Goal: Information Seeking & Learning: Understand process/instructions

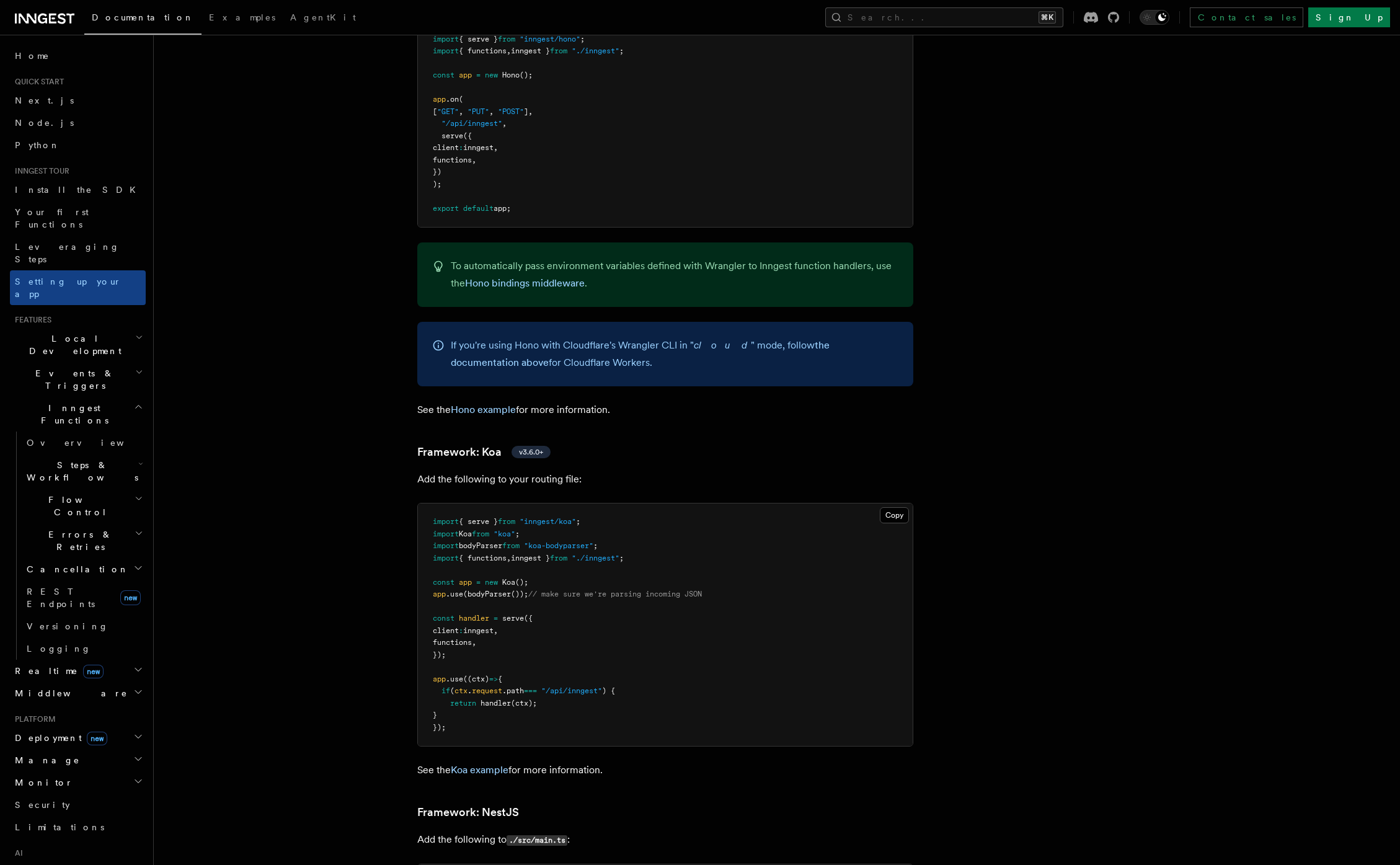
scroll to position [404, 0]
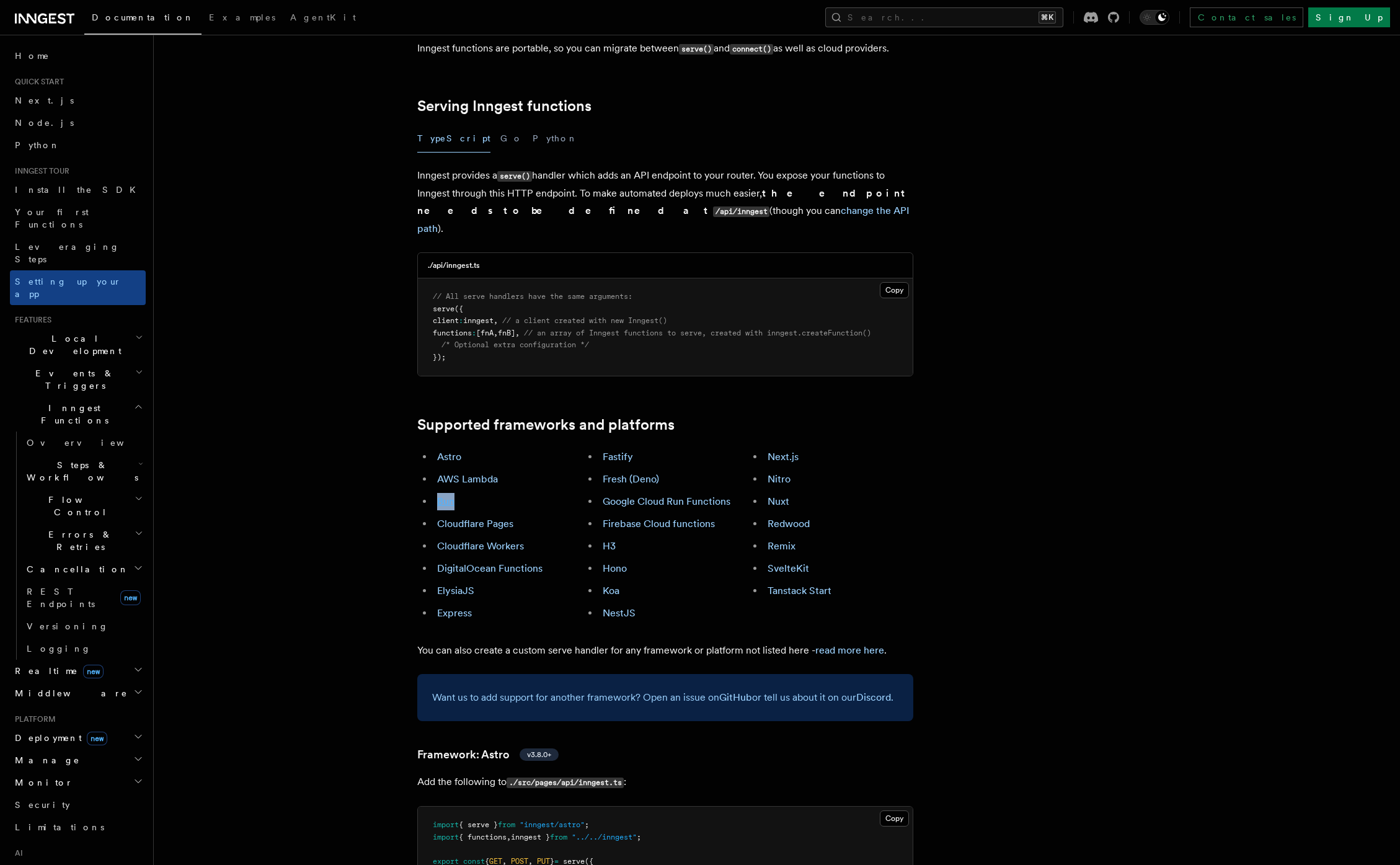
click at [453, 495] on link "Bun" at bounding box center [445, 501] width 18 height 12
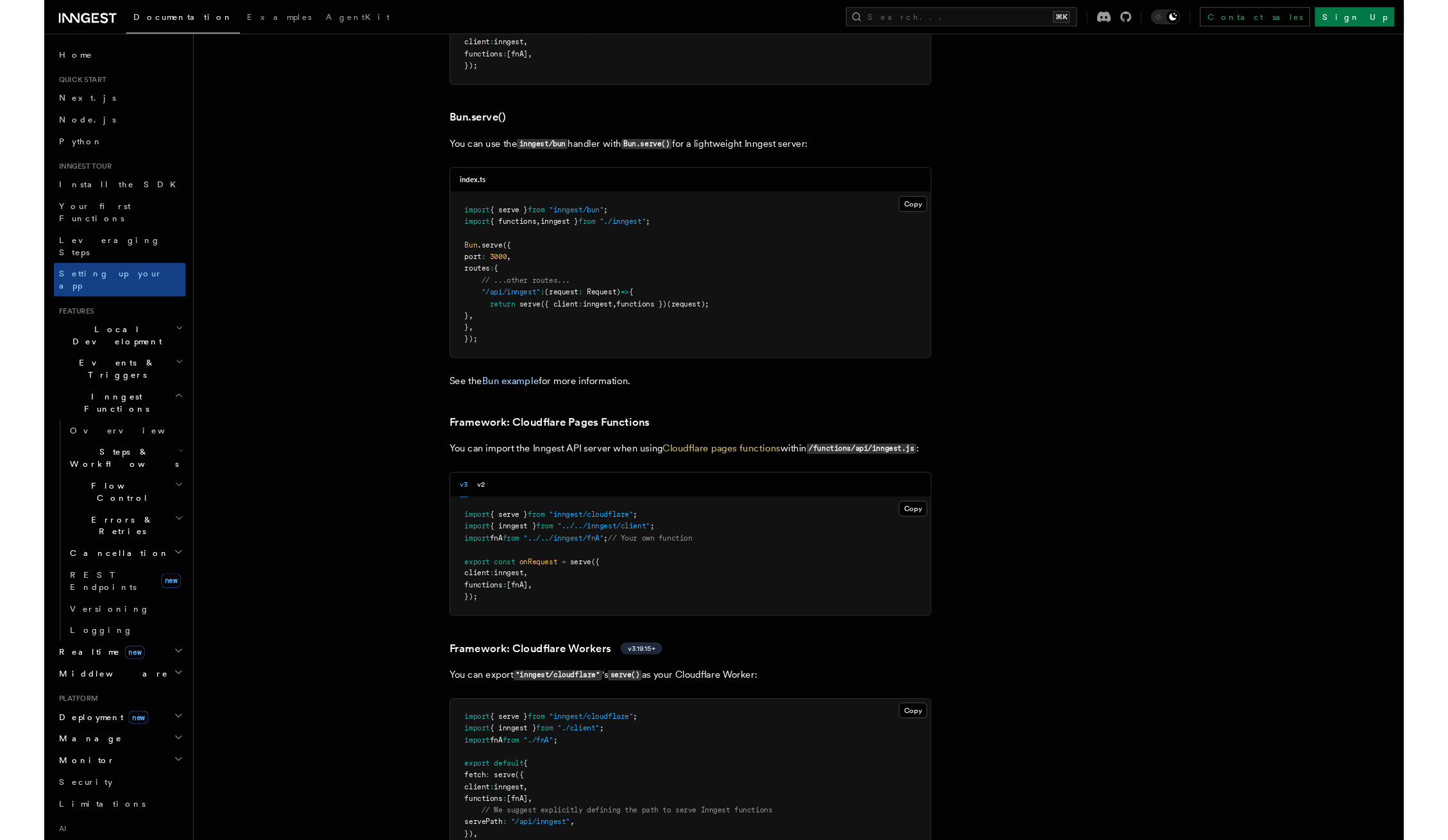
scroll to position [1655, 0]
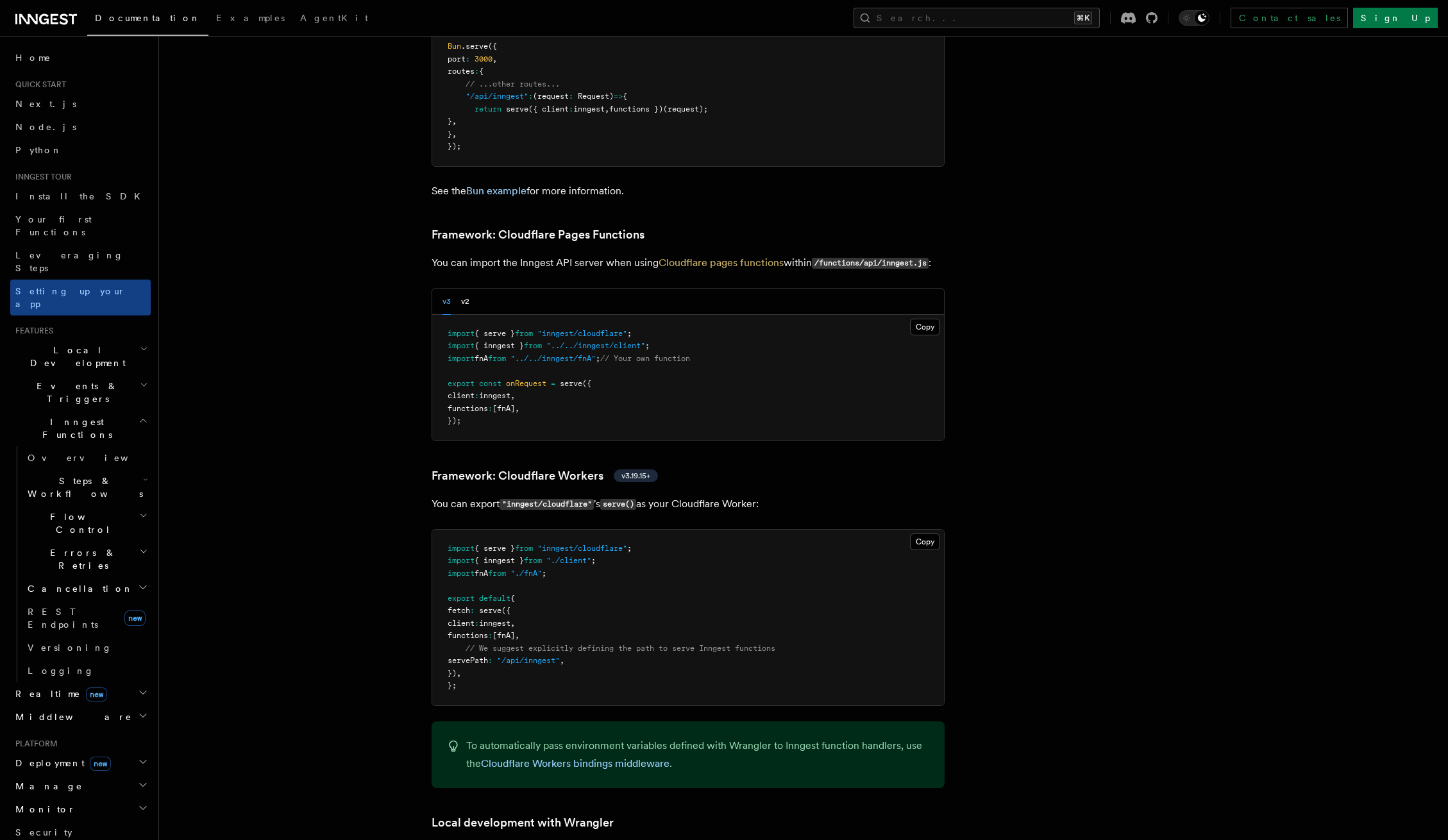
scroll to position [1877, 0]
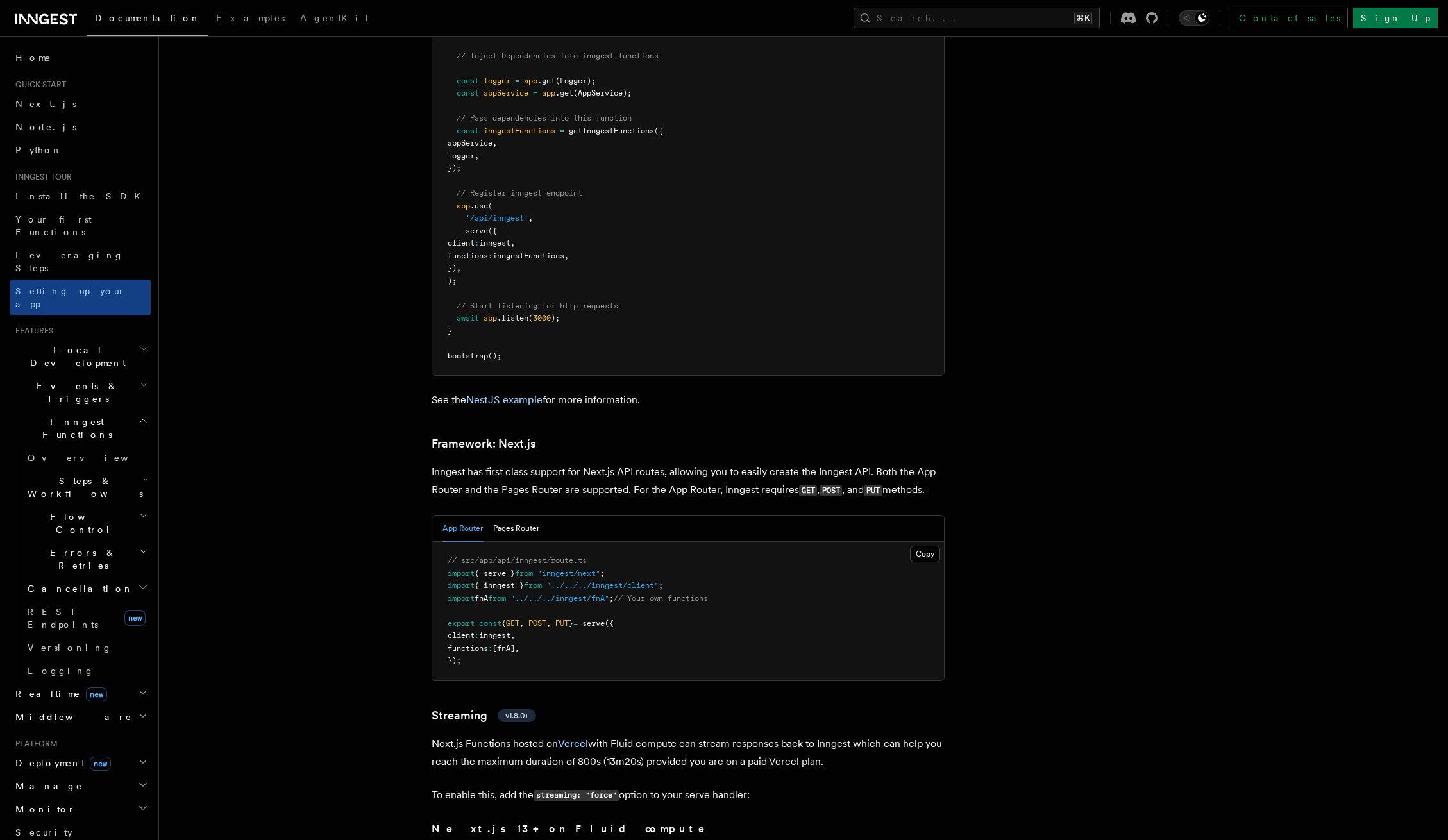
scroll to position [8043, 0]
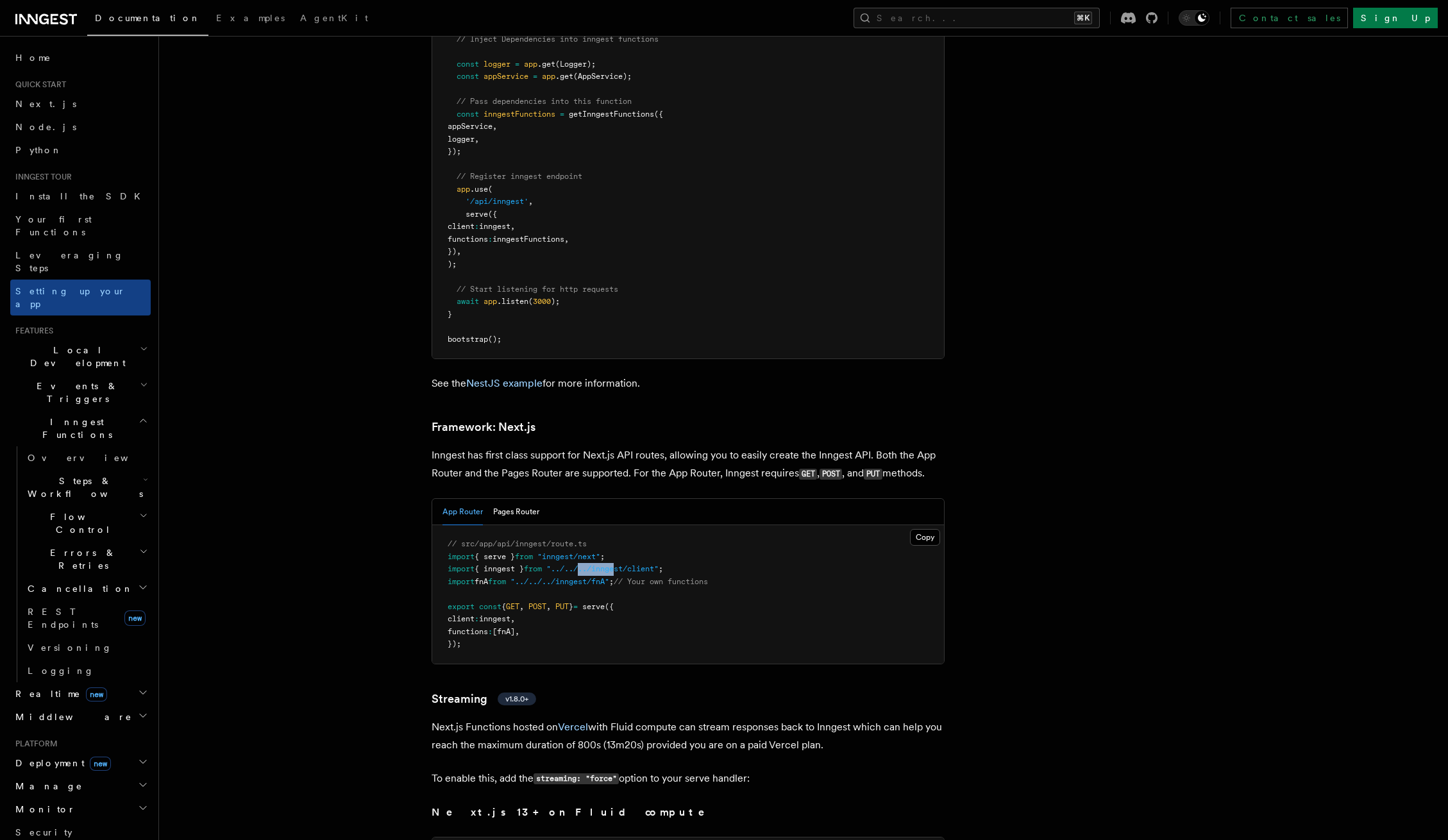
drag, startPoint x: 618, startPoint y: 521, endPoint x: 636, endPoint y: 522, distance: 18.0
click at [636, 564] on span ""../../../inngest/client"" at bounding box center [603, 568] width 113 height 9
click at [574, 525] on pre "// src/app/api/inngest/route.ts import { serve } from "inngest/next" ; import {…" at bounding box center [688, 594] width 511 height 138
drag, startPoint x: 465, startPoint y: 509, endPoint x: 552, endPoint y: 509, distance: 87.0
click at [552, 552] on span "import { serve } from "inngest/next" ;" at bounding box center [526, 556] width 157 height 9
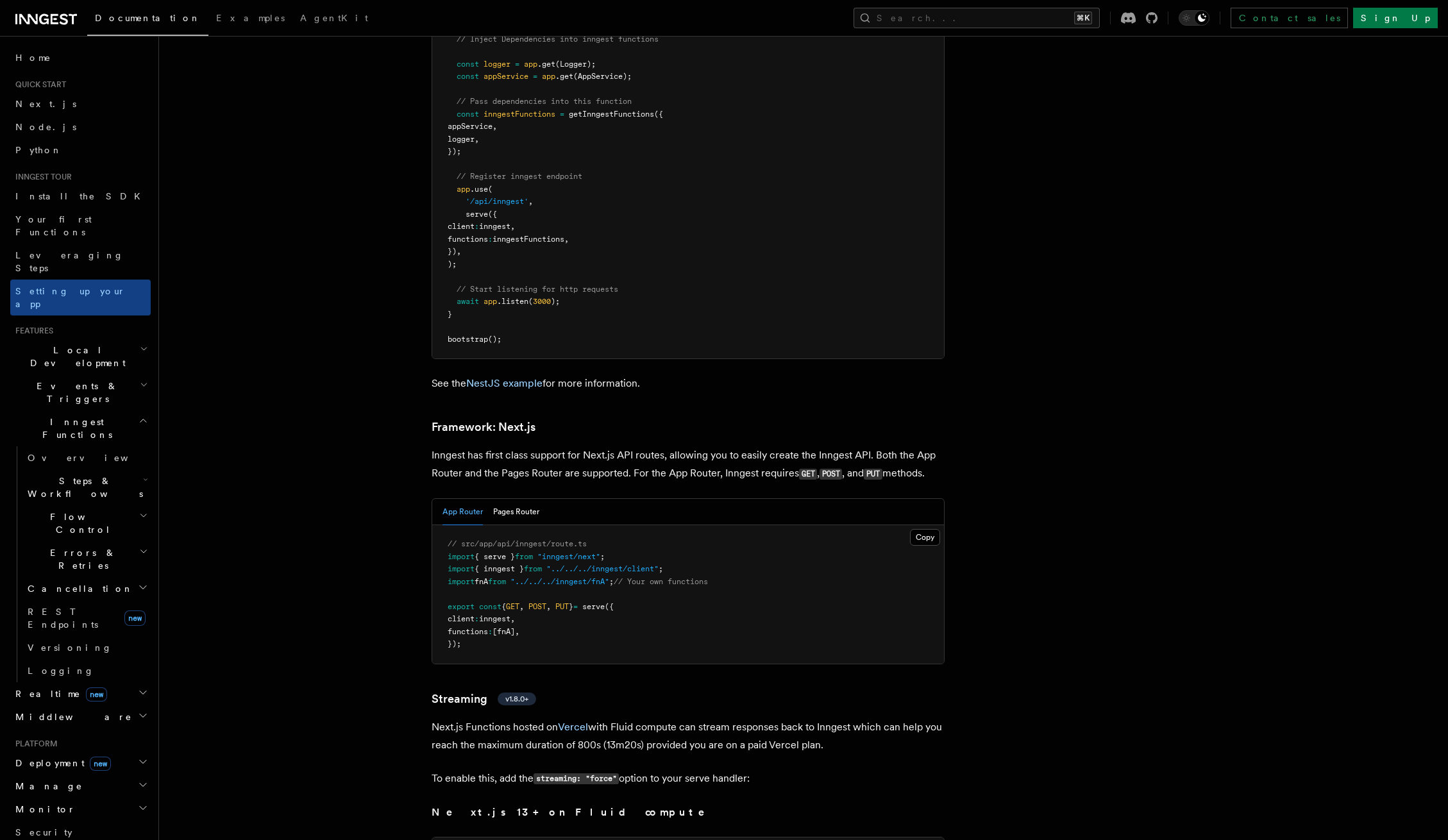
click at [605, 602] on span "serve" at bounding box center [593, 605] width 23 height 9
drag, startPoint x: 550, startPoint y: 506, endPoint x: 624, endPoint y: 511, distance: 74.2
click at [624, 525] on pre "// src/app/api/inngest/route.ts import { serve } from "inngest/next" ; import {…" at bounding box center [688, 594] width 511 height 138
drag, startPoint x: 569, startPoint y: 511, endPoint x: 623, endPoint y: 539, distance: 60.8
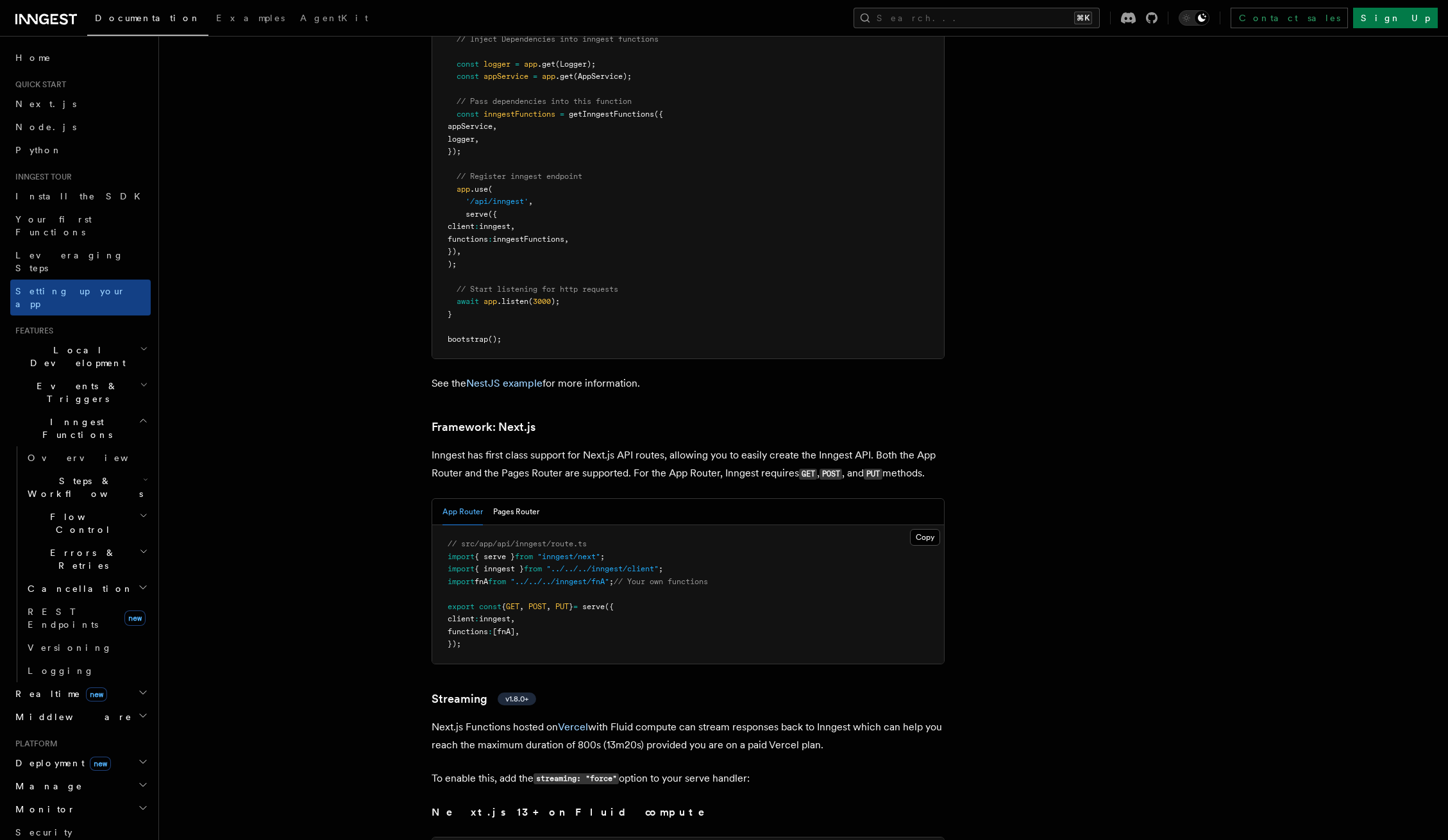
click at [623, 539] on pre "// src/app/api/inngest/route.ts import { serve } from "inngest/next" ; import {…" at bounding box center [688, 594] width 511 height 138
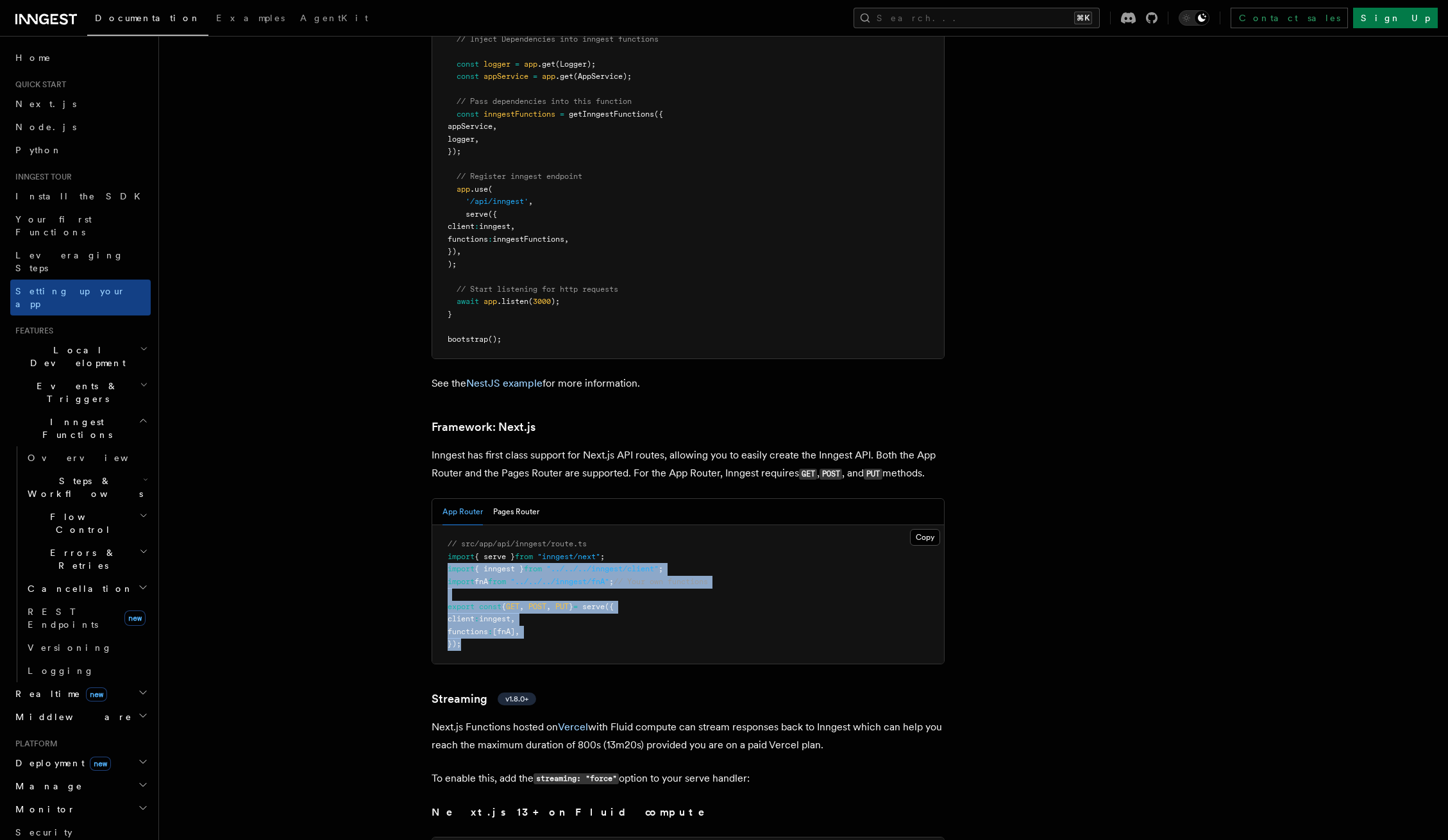
drag, startPoint x: 490, startPoint y: 590, endPoint x: 433, endPoint y: 525, distance: 86.5
click at [433, 525] on pre "// src/app/api/inngest/route.ts import { serve } from "inngest/next" ; import {…" at bounding box center [688, 594] width 511 height 138
click at [500, 602] on span "const" at bounding box center [490, 605] width 23 height 9
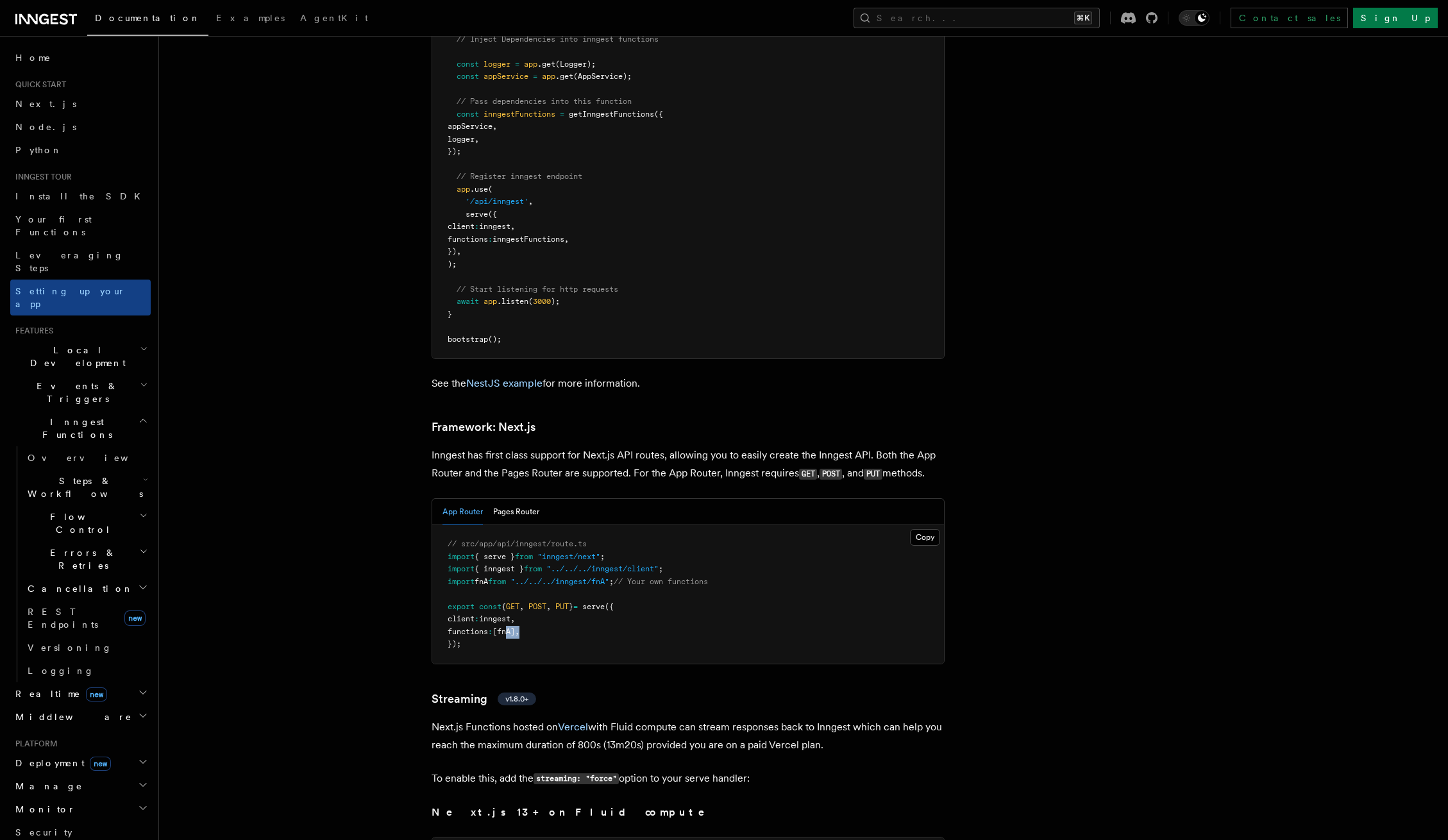
drag, startPoint x: 516, startPoint y: 578, endPoint x: 557, endPoint y: 584, distance: 41.4
click at [552, 582] on pre "// src/app/api/inngest/route.ts import { serve } from "inngest/next" ; import {…" at bounding box center [688, 594] width 511 height 138
click at [528, 602] on span at bounding box center [526, 605] width 5 height 9
drag, startPoint x: 516, startPoint y: 554, endPoint x: 606, endPoint y: 559, distance: 90.1
click at [604, 602] on span "export const { GET , POST , PUT } = serve ({" at bounding box center [530, 605] width 166 height 9
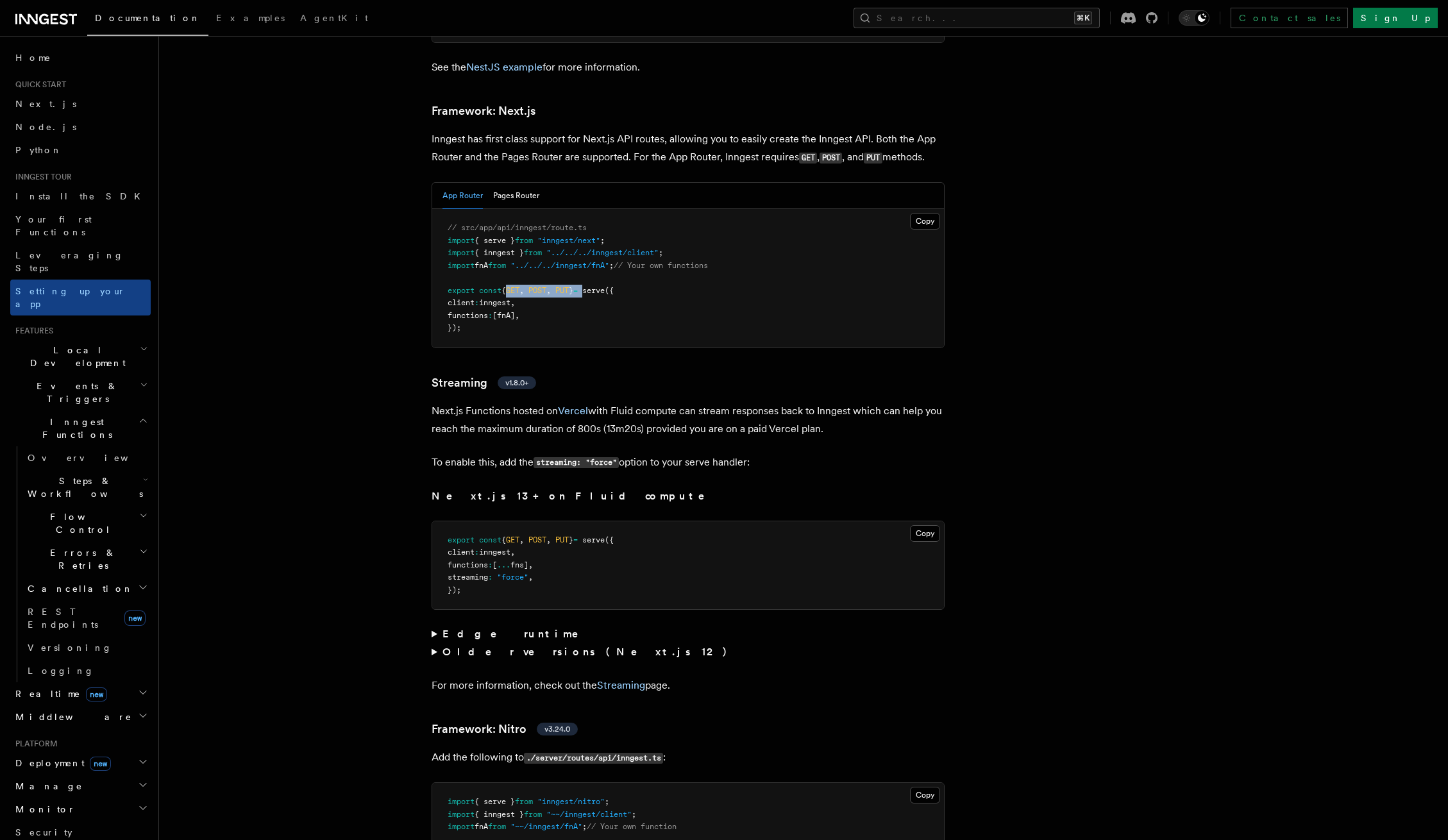
scroll to position [8301, 0]
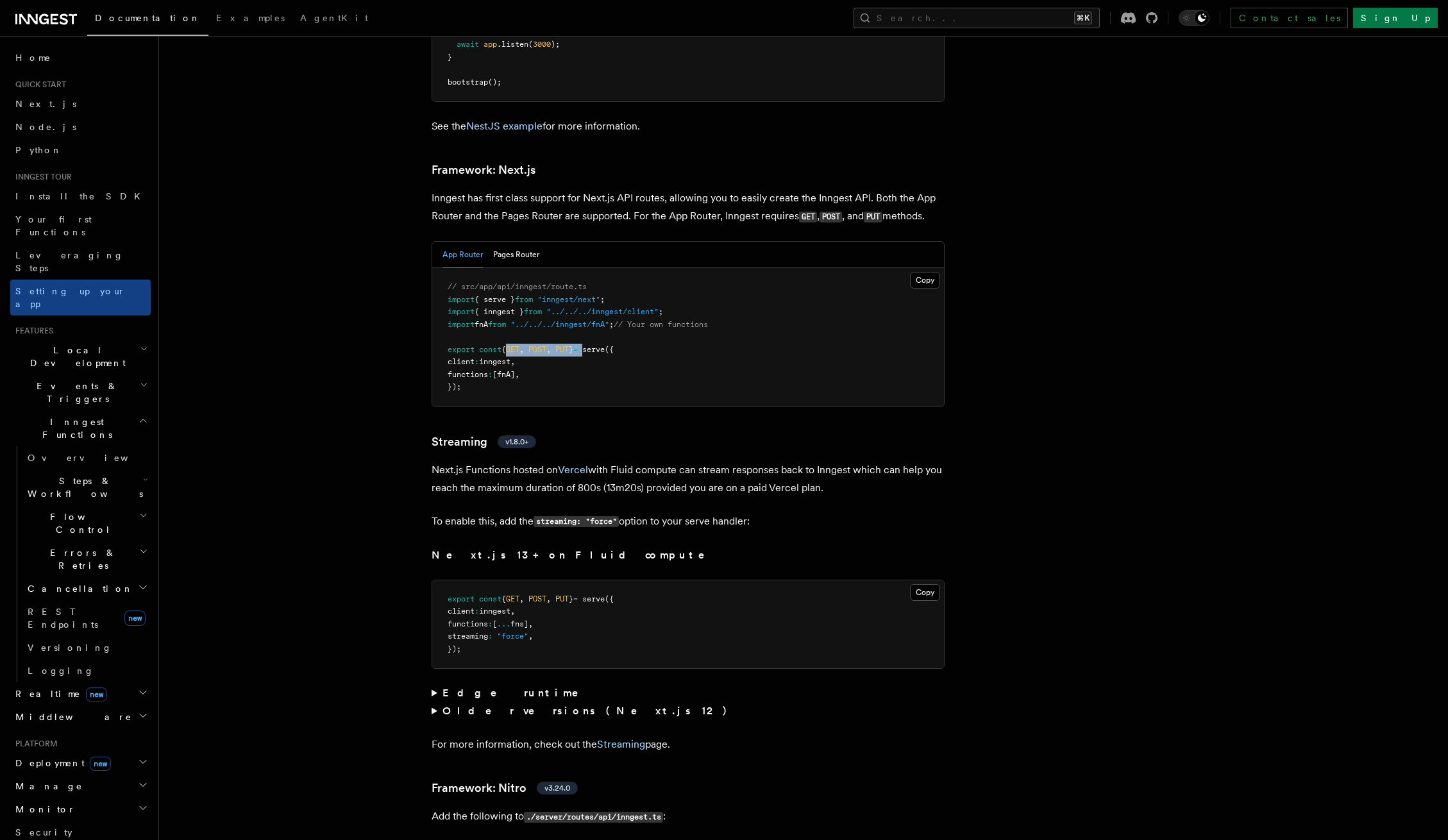
drag, startPoint x: 488, startPoint y: 479, endPoint x: 783, endPoint y: 466, distance: 295.3
click at [783, 512] on p "To enable this, add the streaming: "force" option to your serve handler:" at bounding box center [688, 521] width 513 height 18
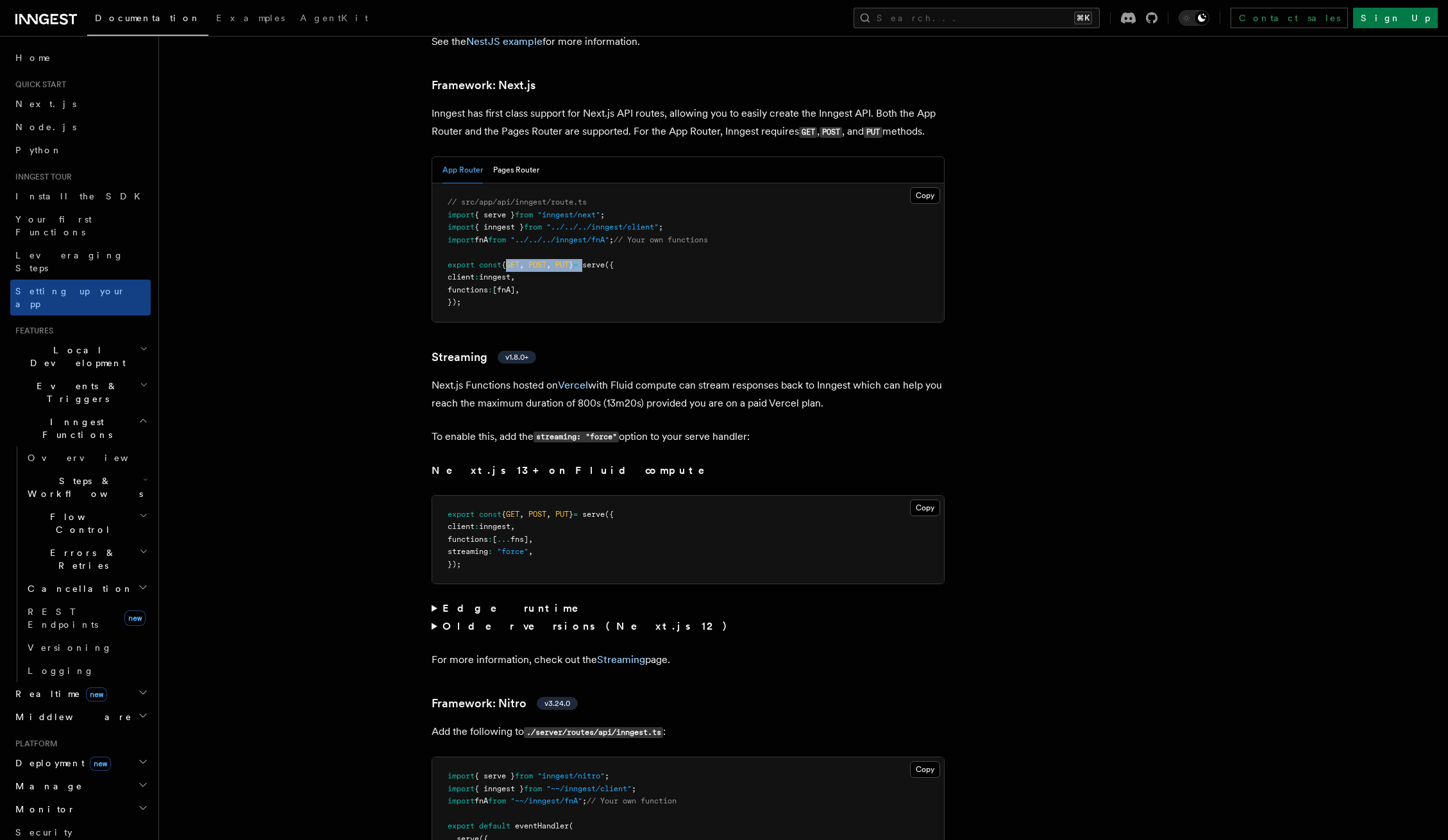
scroll to position [8245, 0]
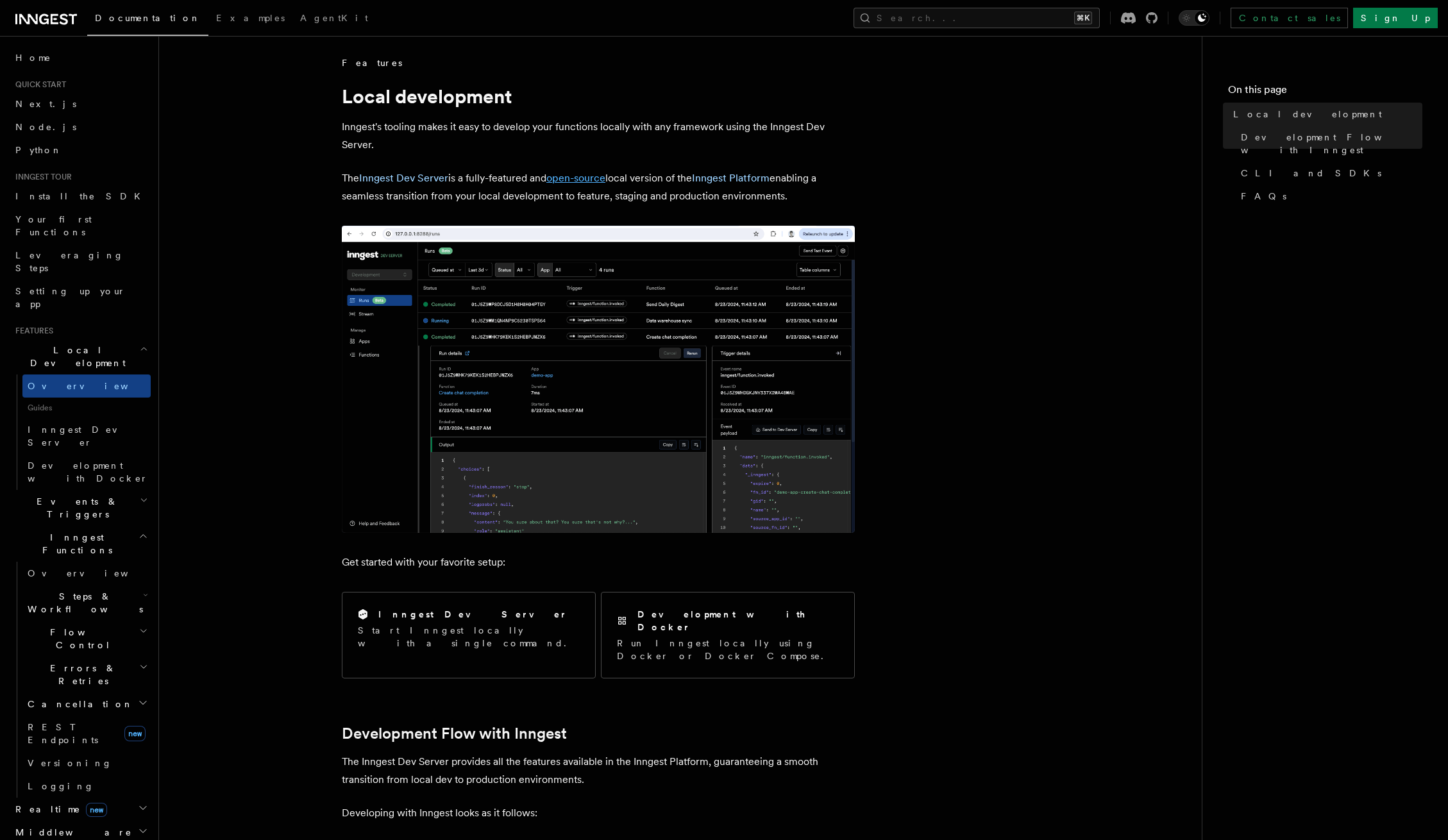
click at [574, 174] on link "open-source" at bounding box center [576, 177] width 59 height 12
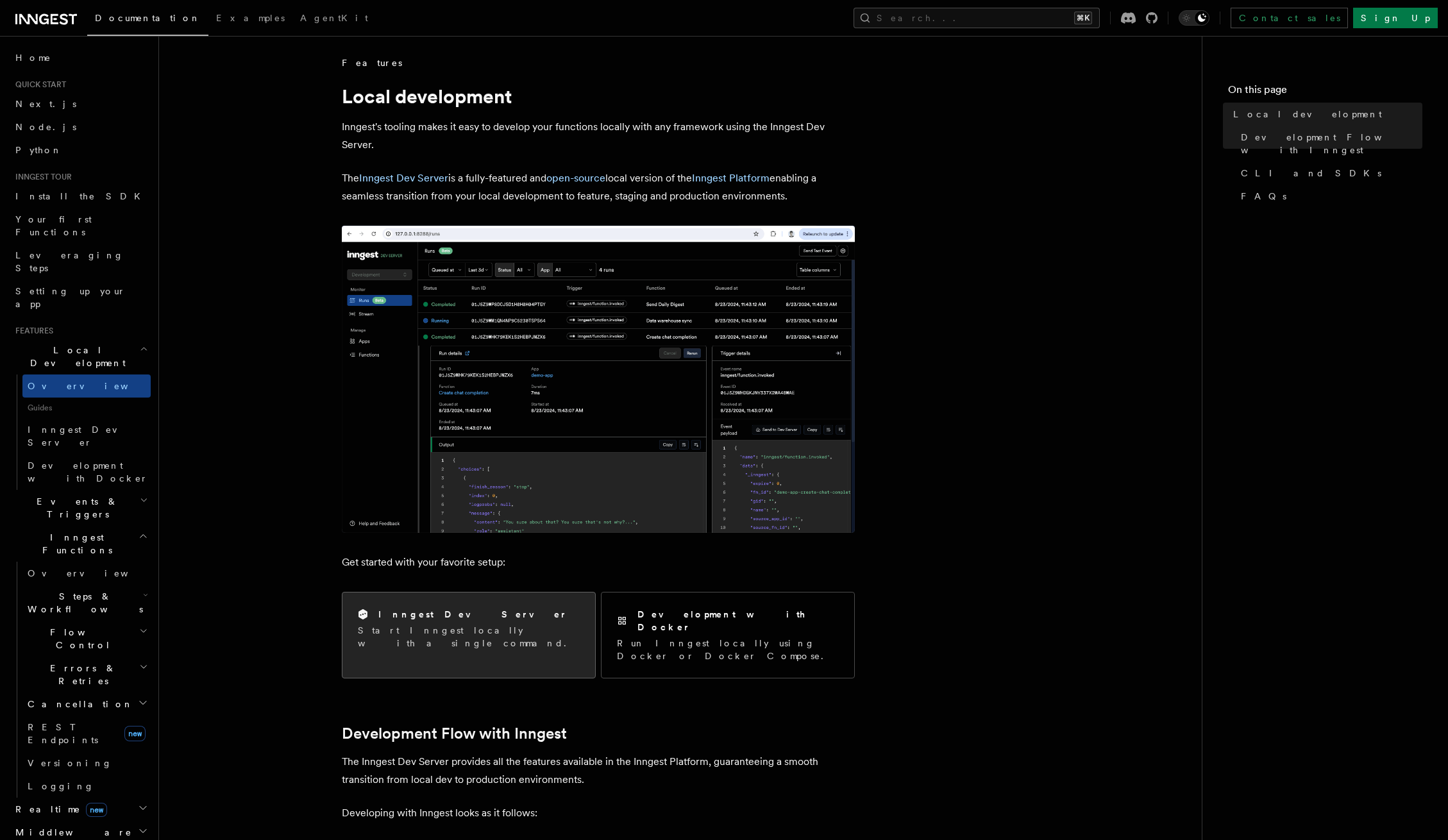
click at [425, 630] on p "Start Inngest locally with a single command." at bounding box center [468, 636] width 222 height 26
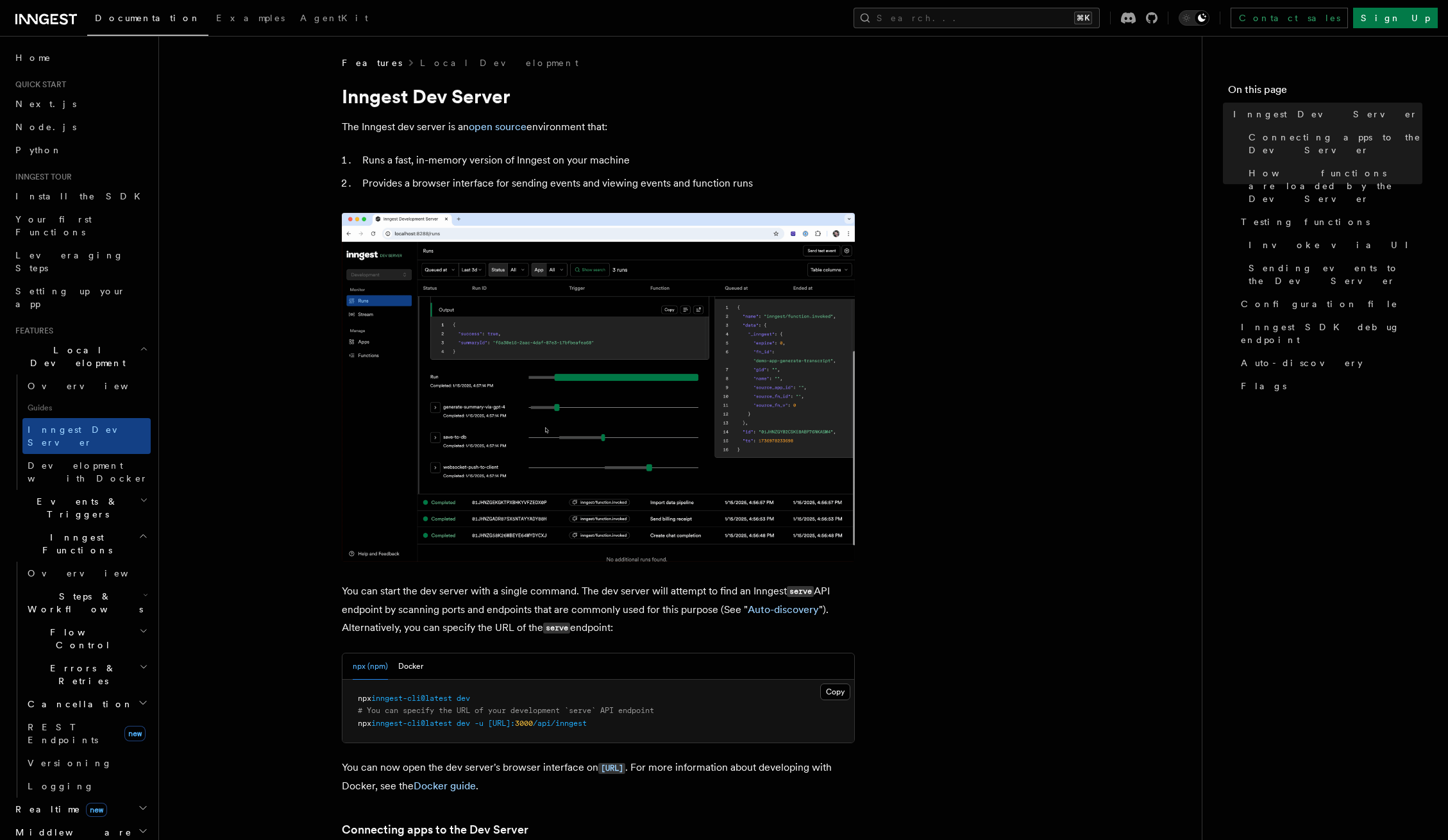
scroll to position [91, 0]
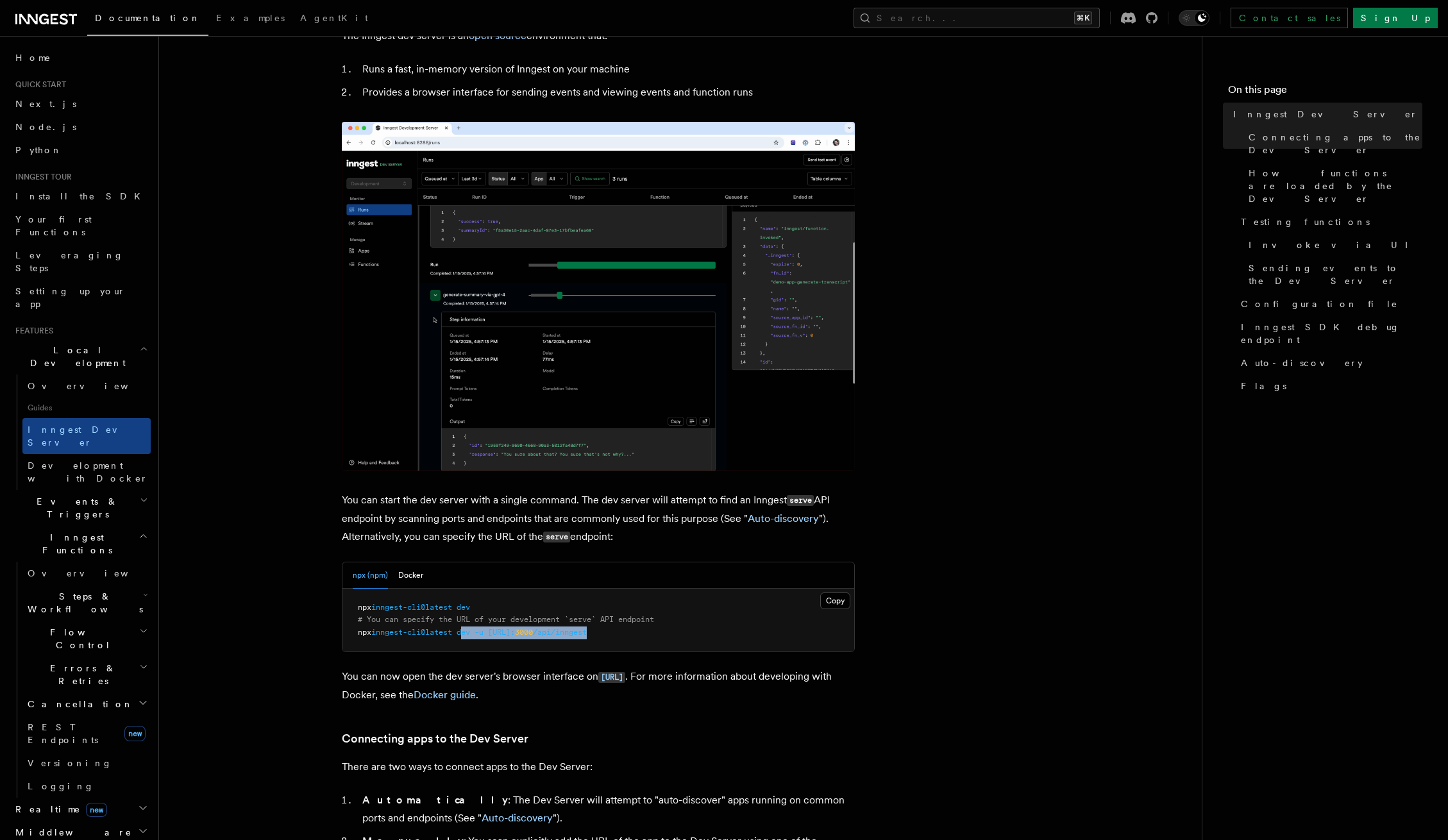
drag, startPoint x: 602, startPoint y: 632, endPoint x: 469, endPoint y: 637, distance: 133.1
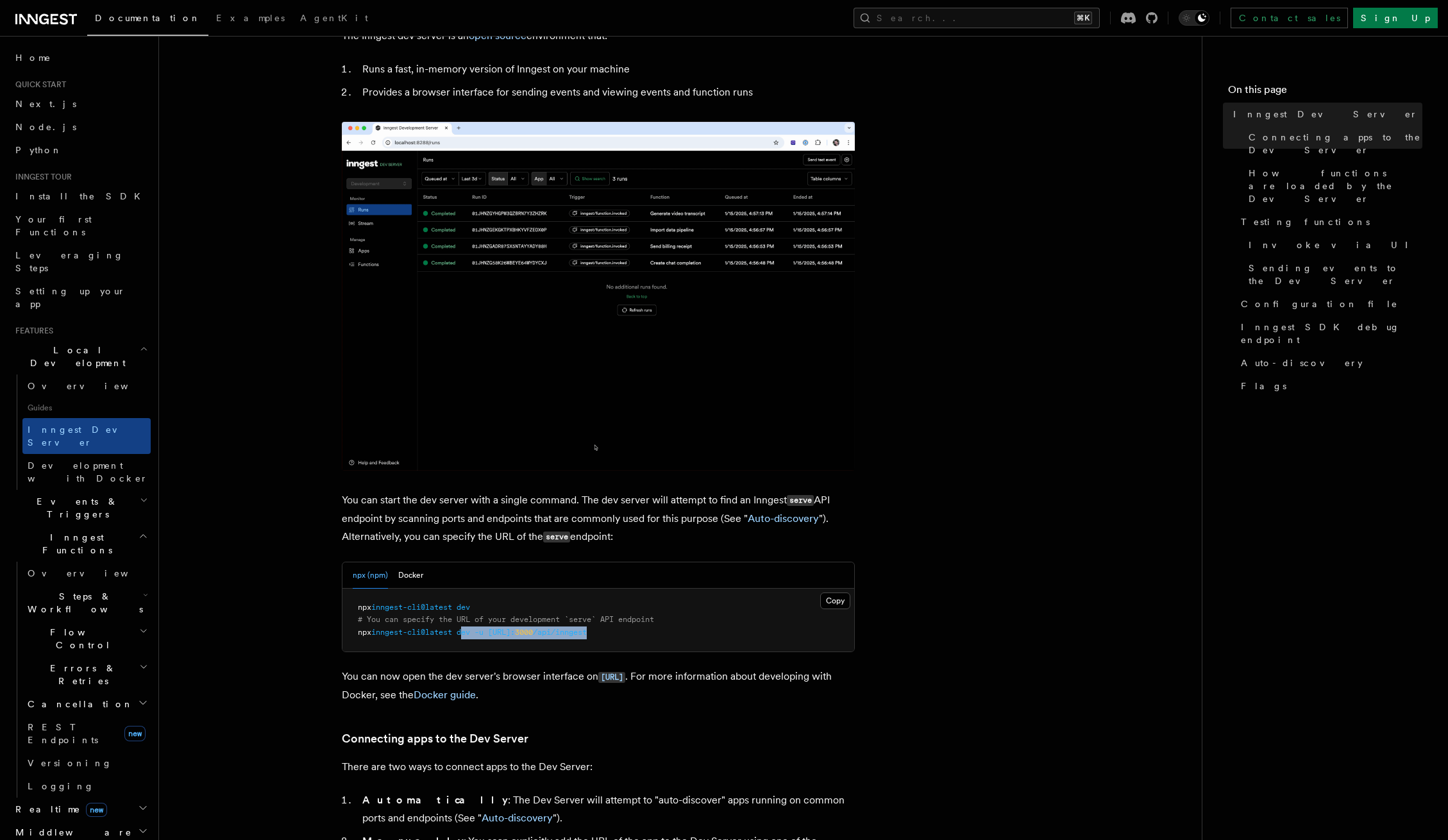
click at [469, 637] on pre "npx inngest-cli@latest dev # You can specify the URL of your development `serve…" at bounding box center [598, 620] width 511 height 64
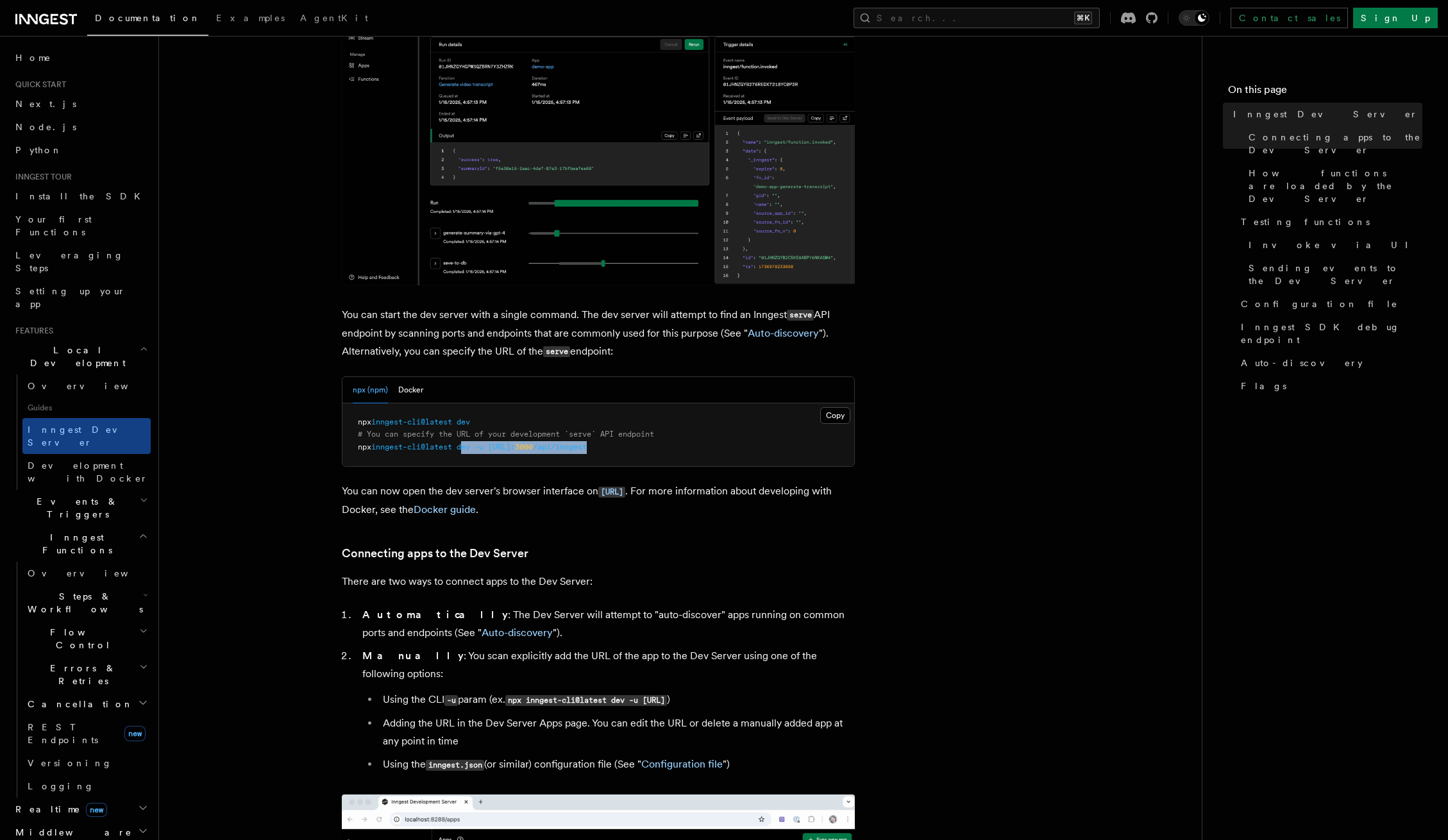
scroll to position [284, 0]
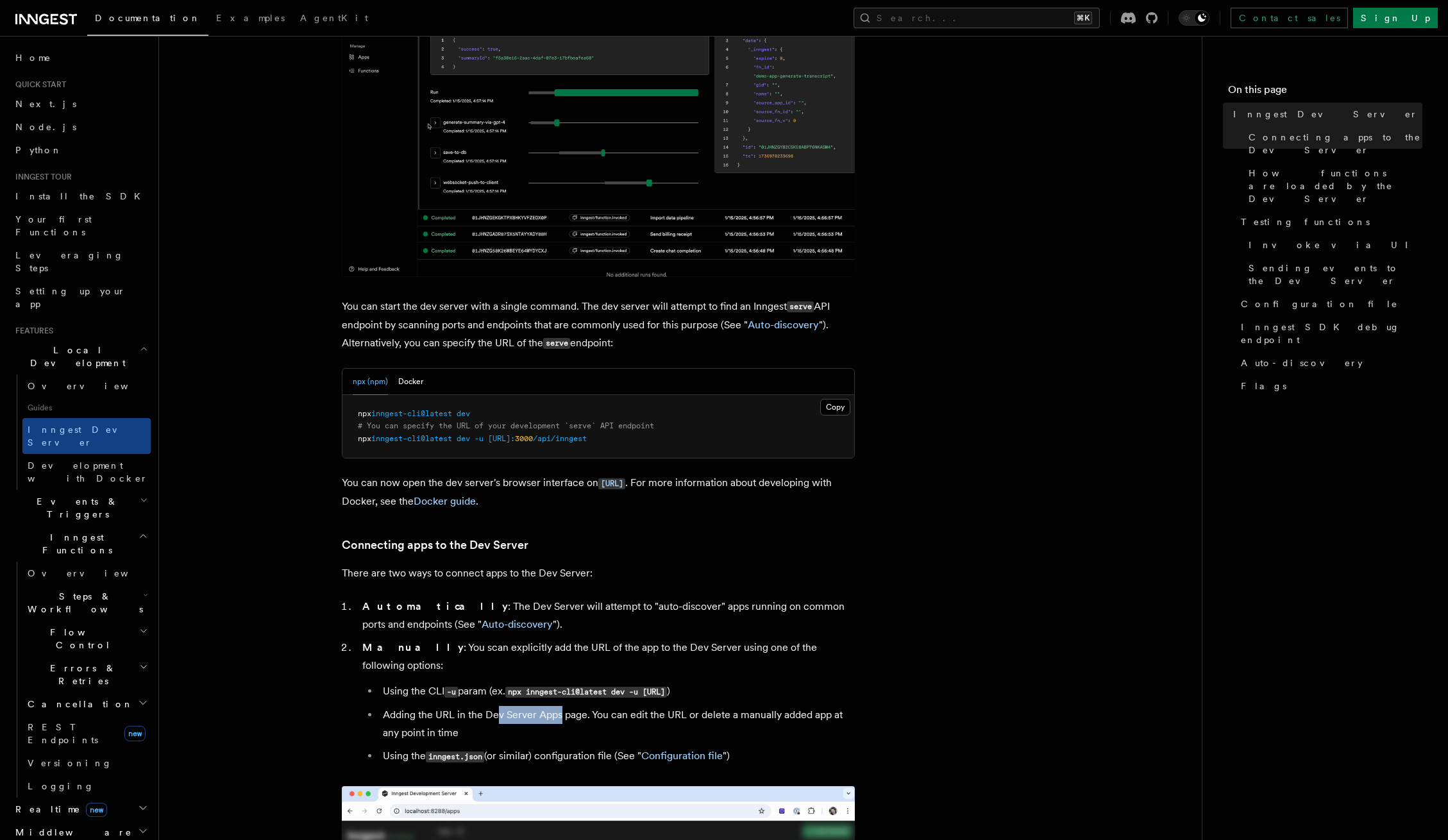
drag, startPoint x: 575, startPoint y: 693, endPoint x: 639, endPoint y: 693, distance: 64.0
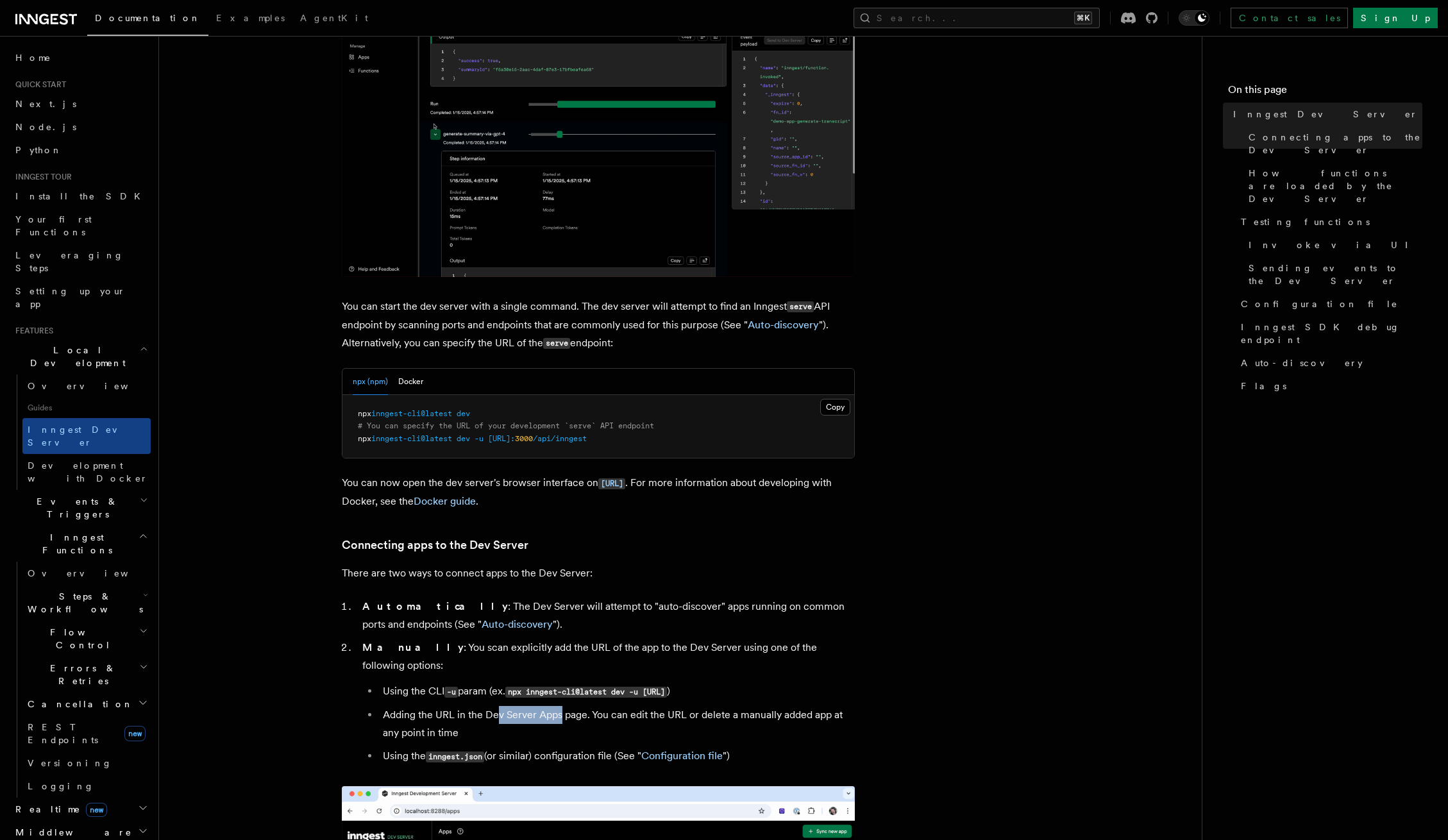
click at [590, 706] on li "Adding the URL in the Dev Server Apps page. You can edit the URL or delete a ma…" at bounding box center [616, 724] width 476 height 36
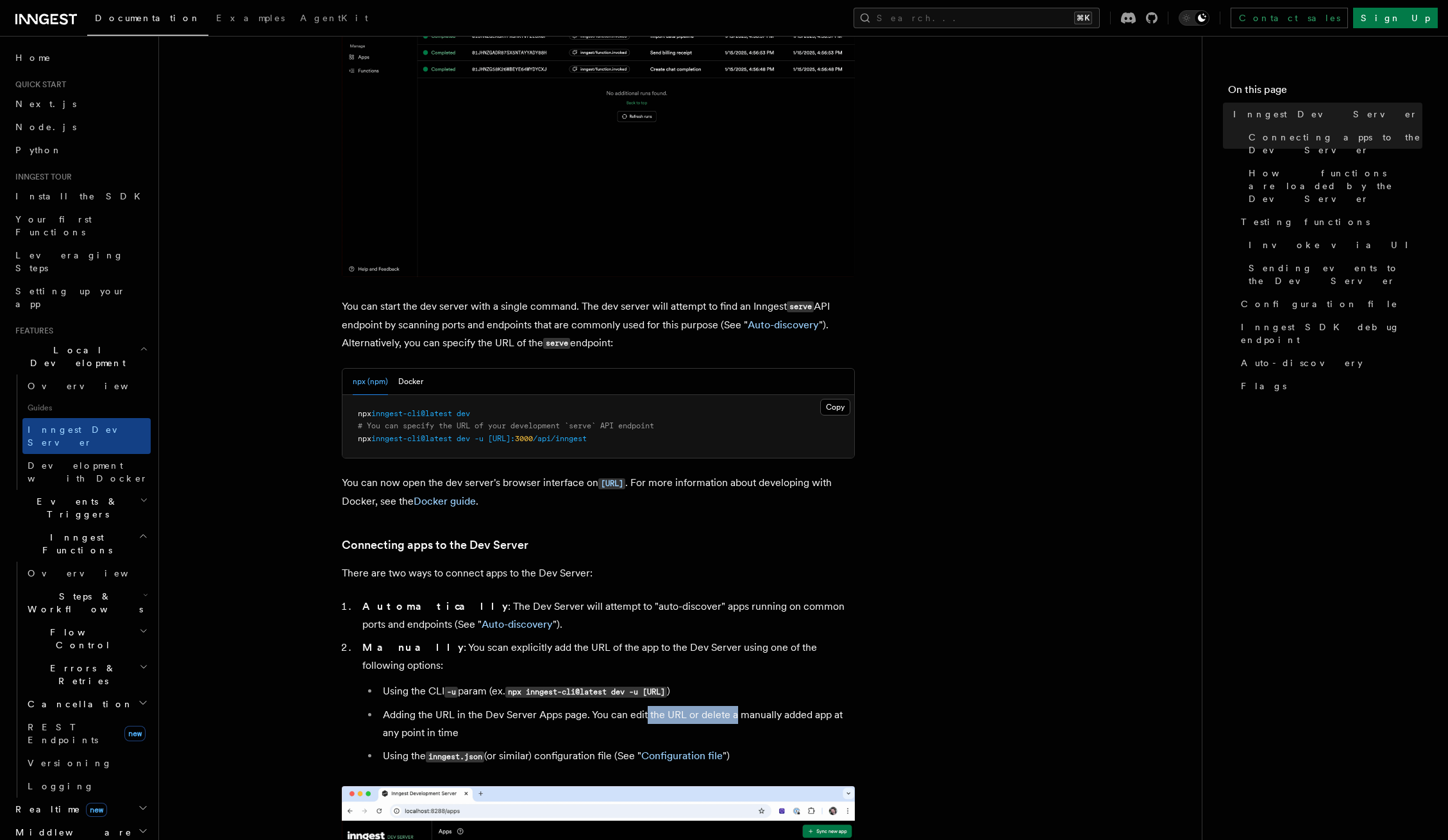
drag, startPoint x: 716, startPoint y: 693, endPoint x: 799, endPoint y: 695, distance: 83.0
click at [734, 706] on li "Adding the URL in the Dev Server Apps page. You can edit the URL or delete a ma…" at bounding box center [616, 724] width 476 height 36
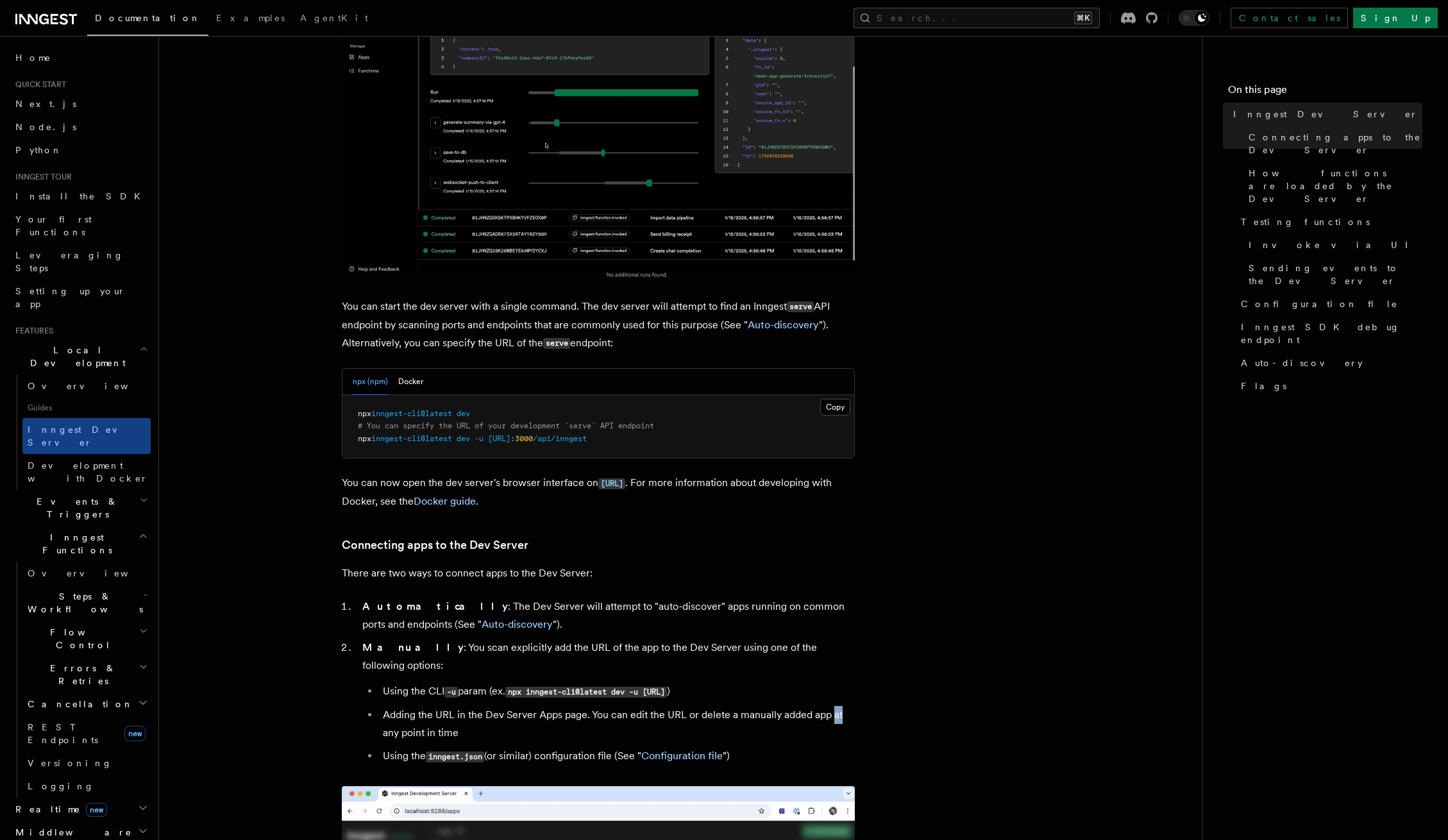
drag, startPoint x: 835, startPoint y: 697, endPoint x: 777, endPoint y: 703, distance: 58.3
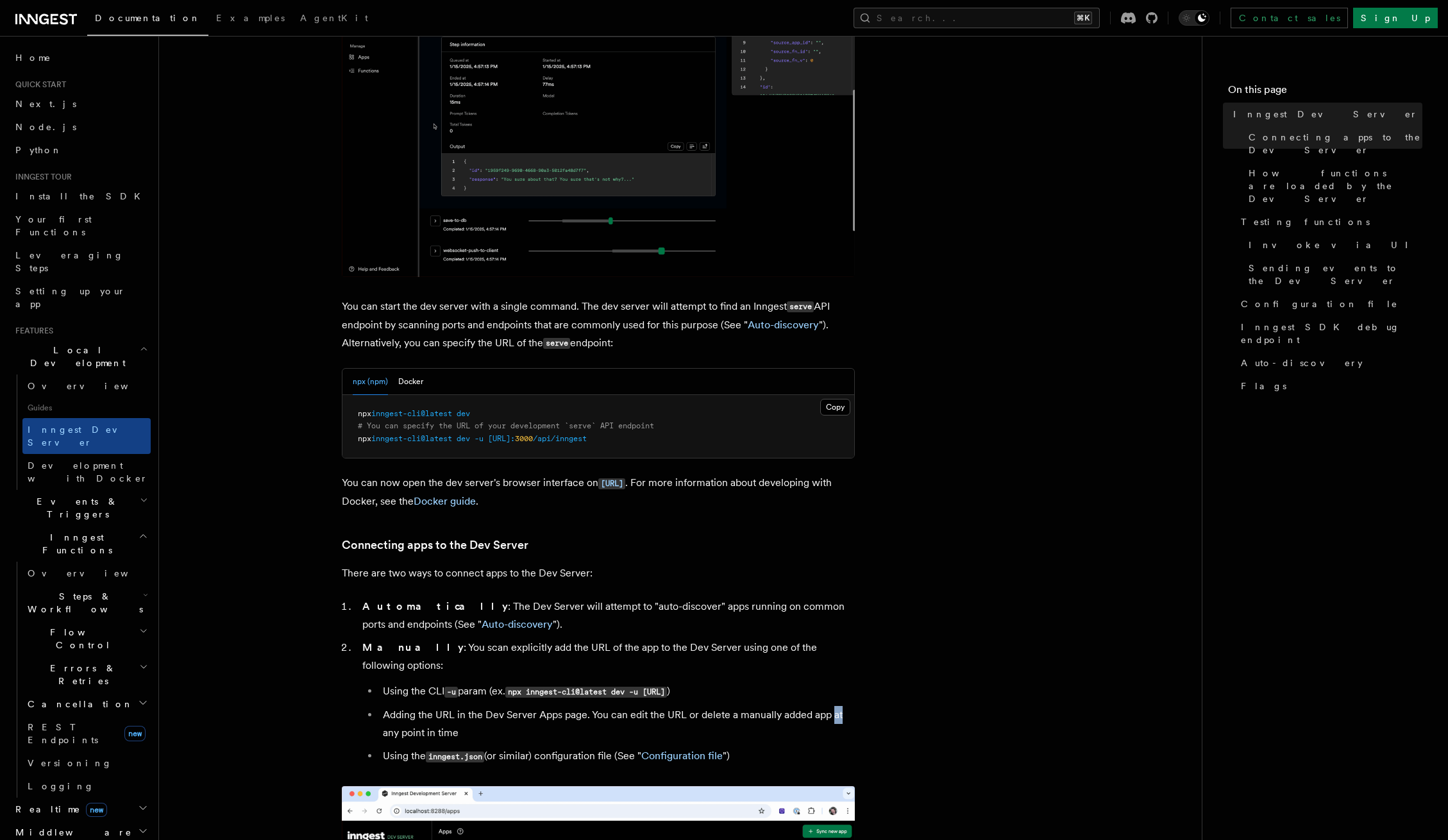
click at [850, 706] on li "Adding the URL in the Dev Server Apps page. You can edit the URL or delete a ma…" at bounding box center [616, 724] width 476 height 36
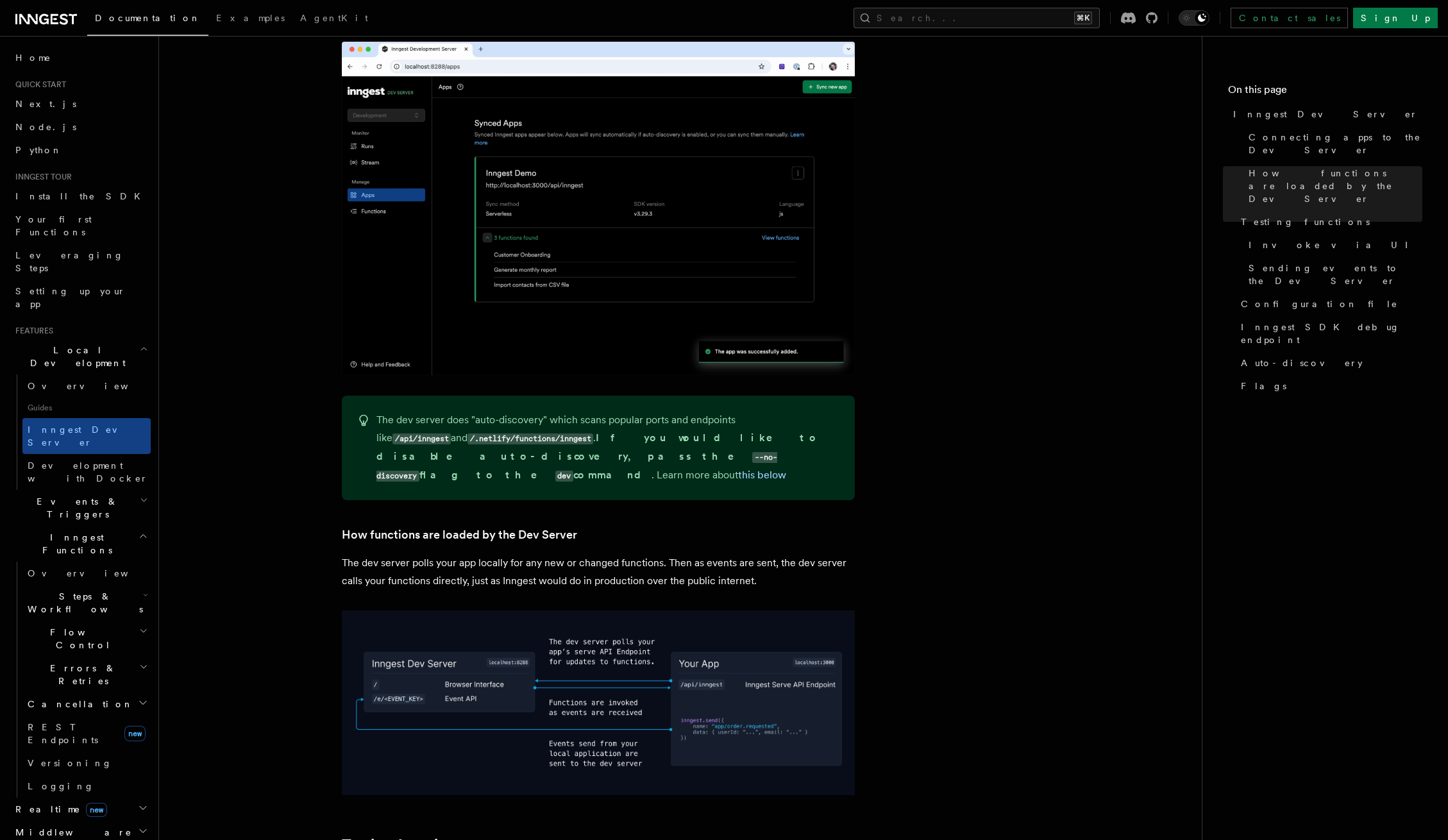
scroll to position [0, 0]
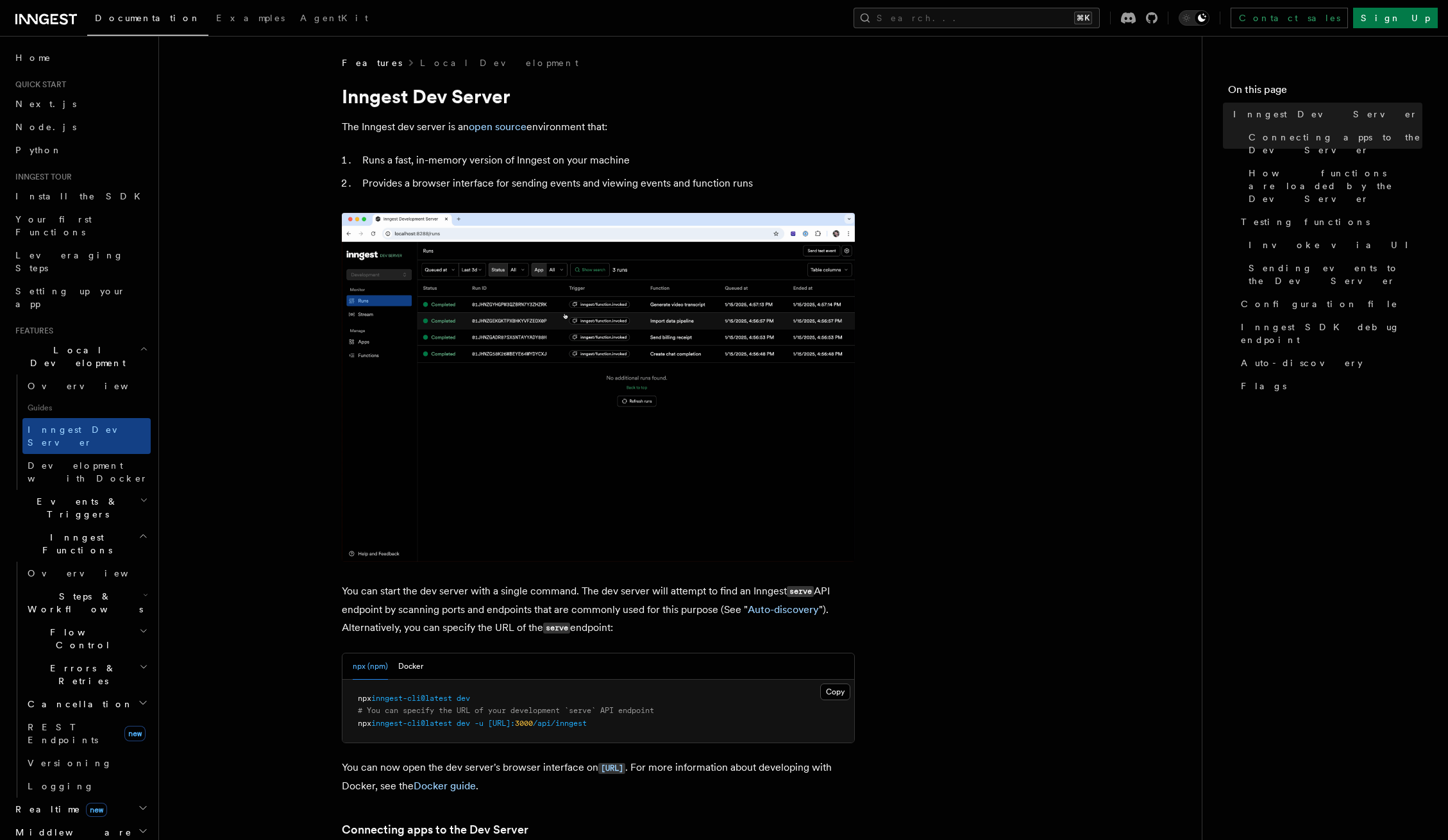
click at [53, 398] on span "Guides" at bounding box center [87, 408] width 128 height 21
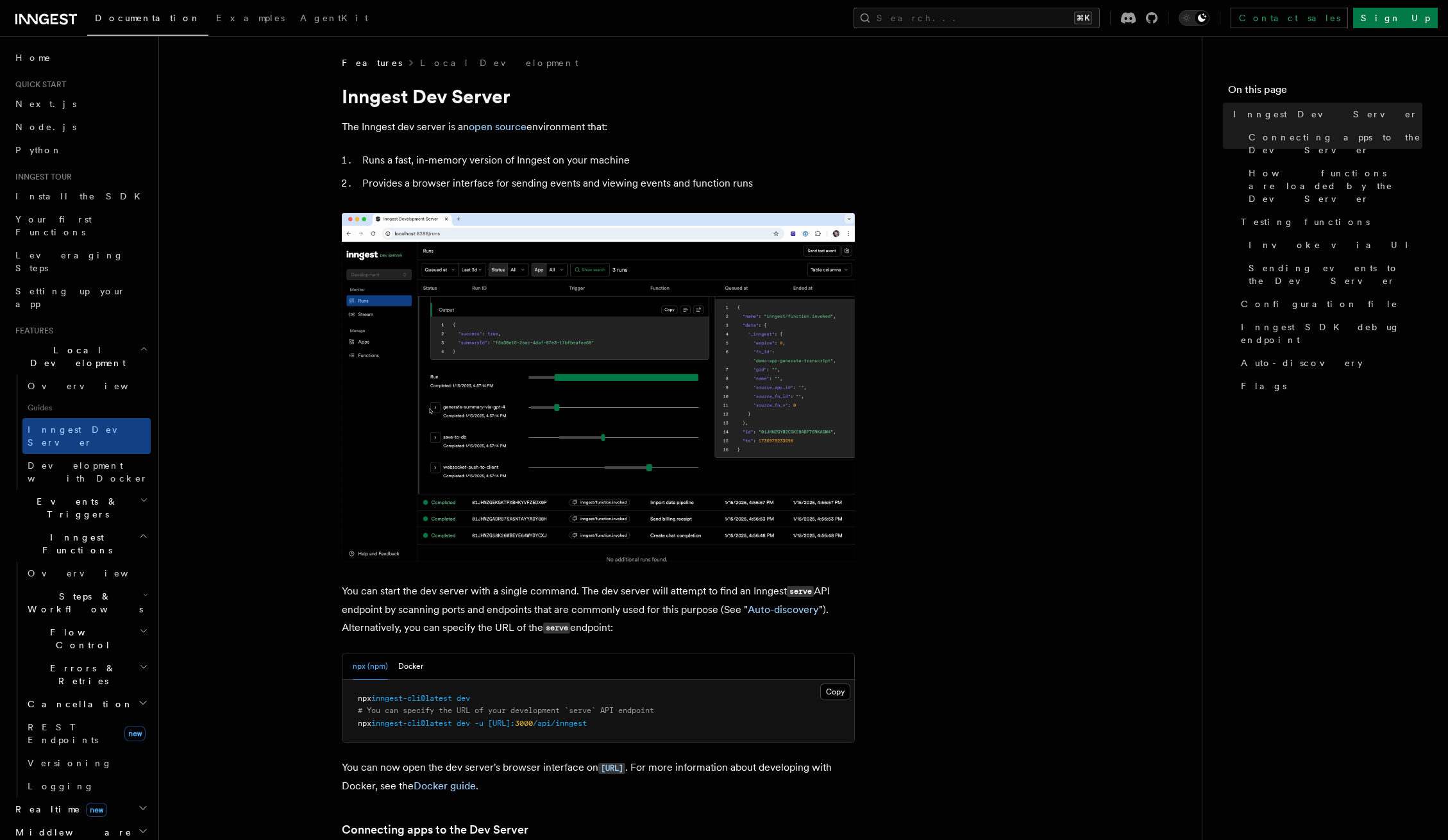
click at [48, 398] on span "Guides" at bounding box center [87, 408] width 128 height 21
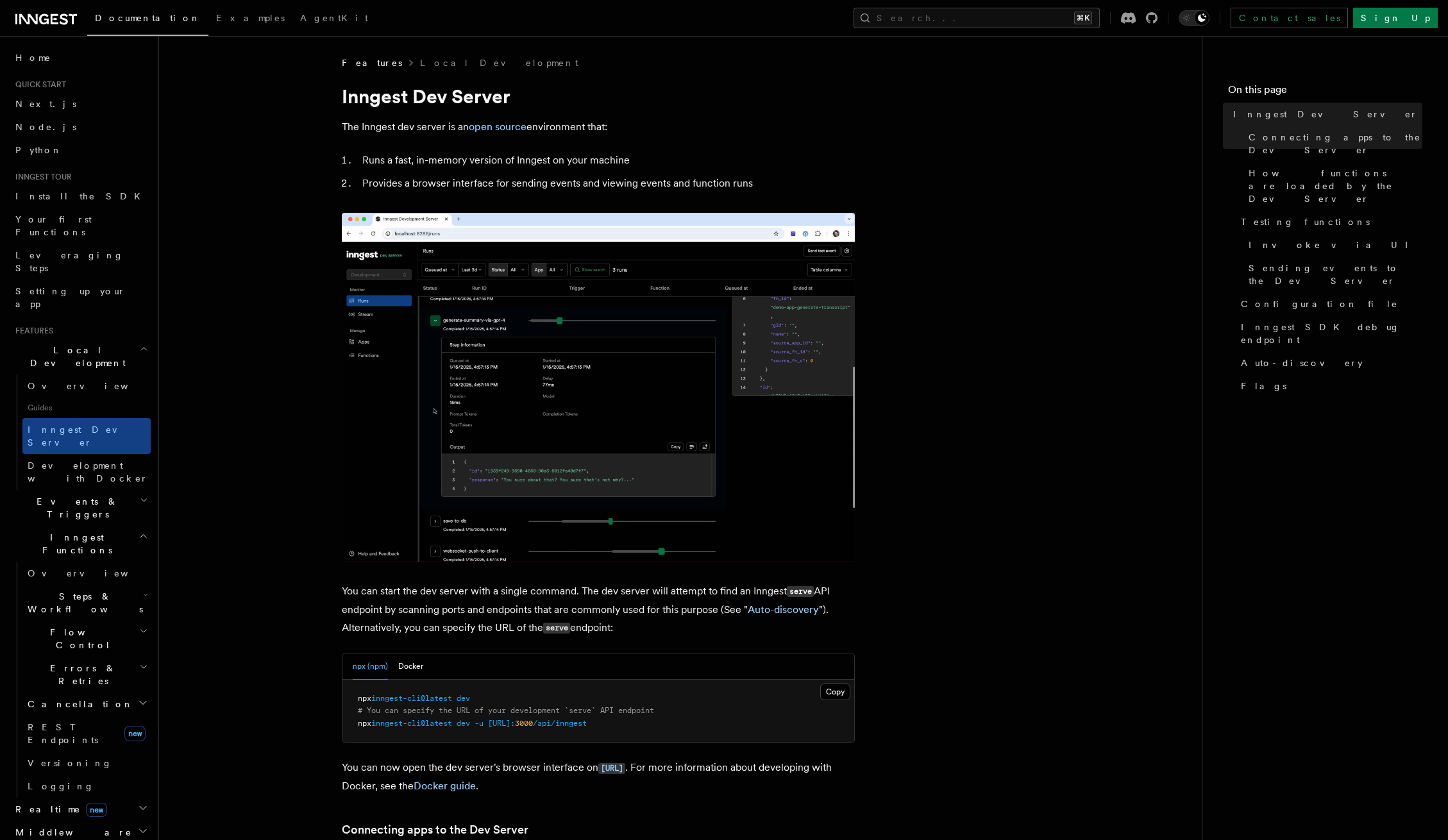
scroll to position [186, 0]
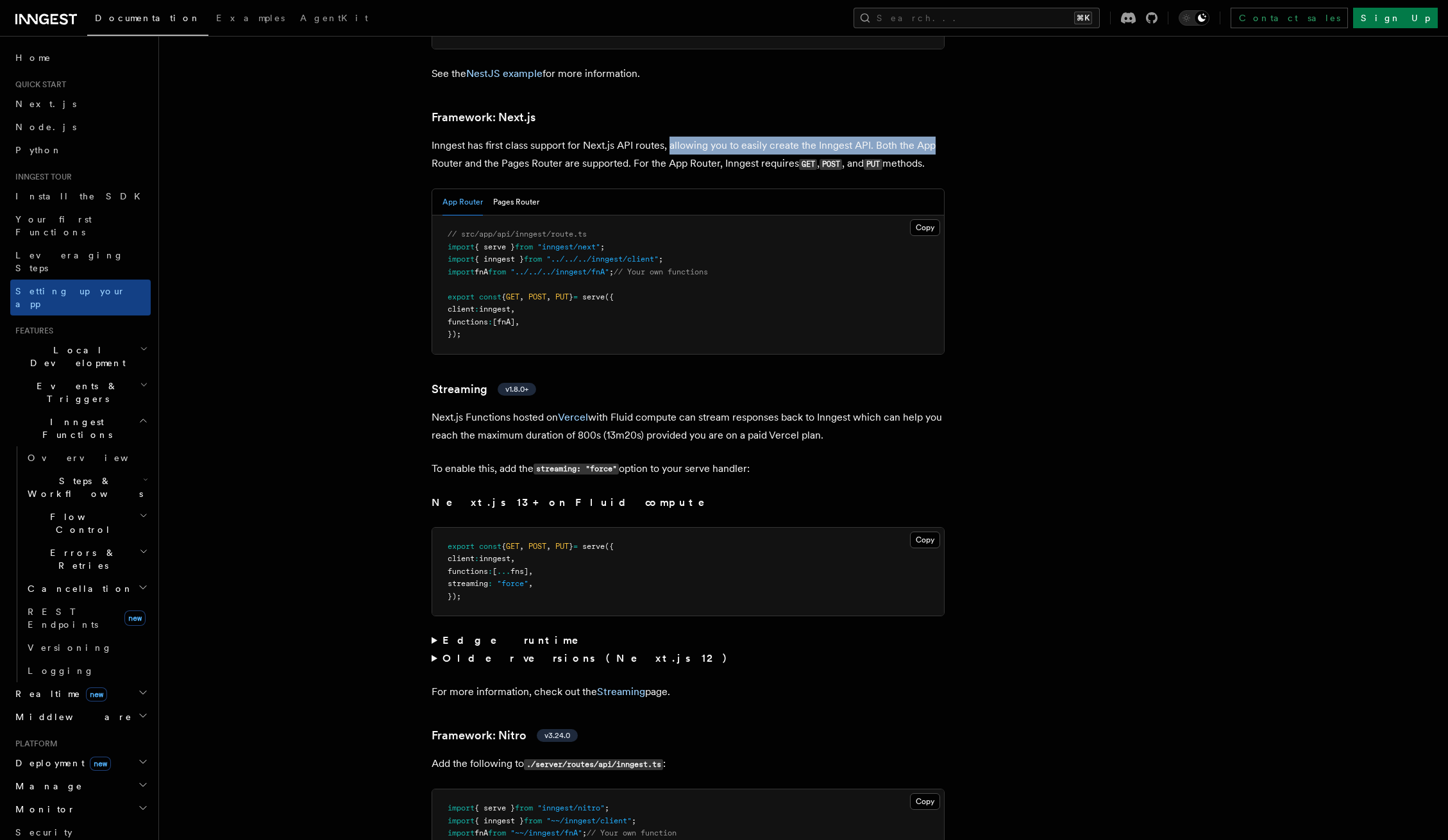
drag, startPoint x: 671, startPoint y: 95, endPoint x: 947, endPoint y: 97, distance: 276.0
click at [512, 189] on button "Pages Router" at bounding box center [516, 202] width 46 height 27
click at [466, 189] on button "App Router" at bounding box center [463, 202] width 40 height 27
click at [66, 600] on link "REST Endpoints new" at bounding box center [87, 618] width 128 height 36
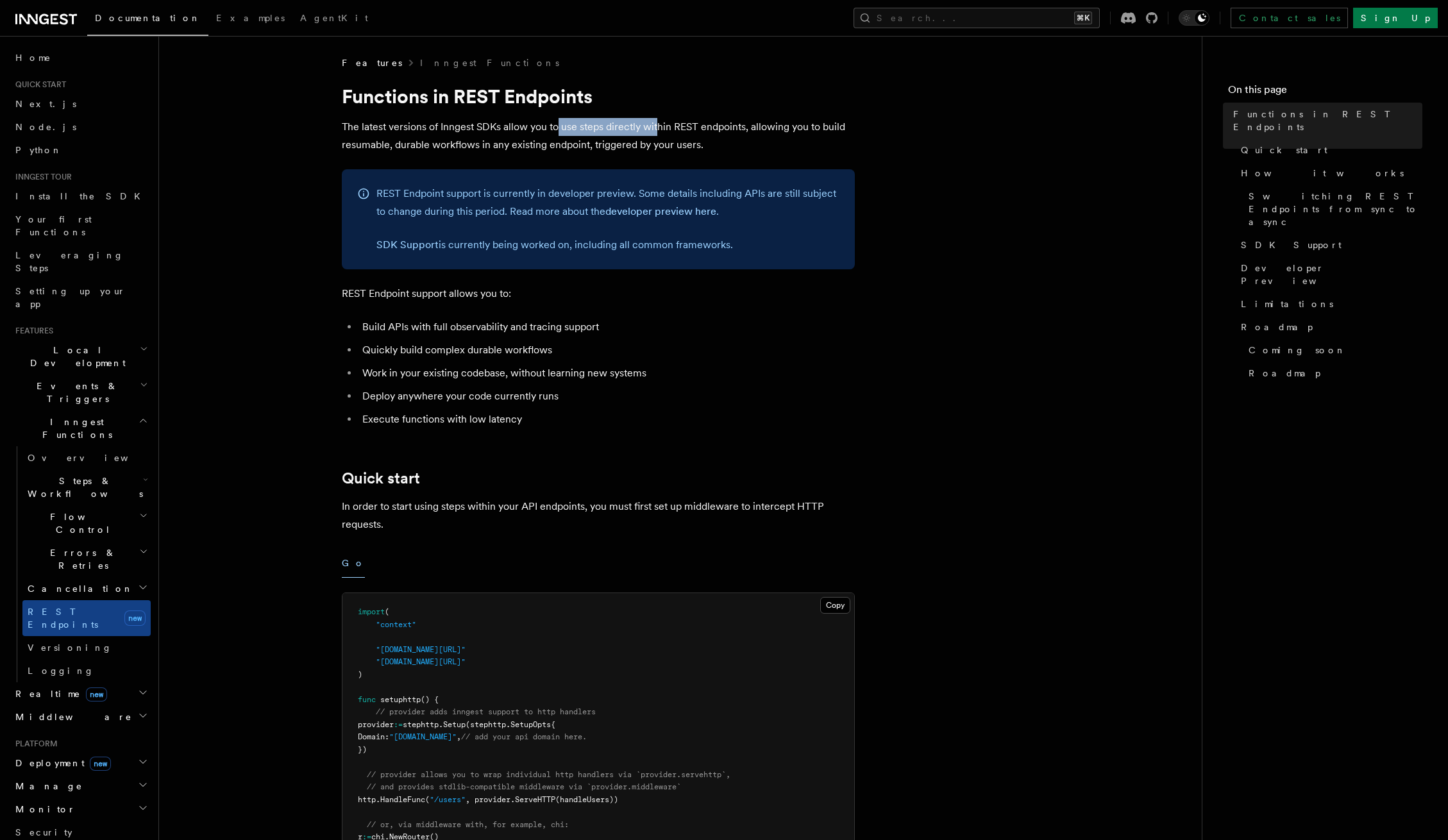
drag, startPoint x: 556, startPoint y: 128, endPoint x: 656, endPoint y: 128, distance: 100.0
click at [656, 128] on p "The latest versions of Inngest SDKs allow you to use steps directly within REST…" at bounding box center [598, 136] width 513 height 36
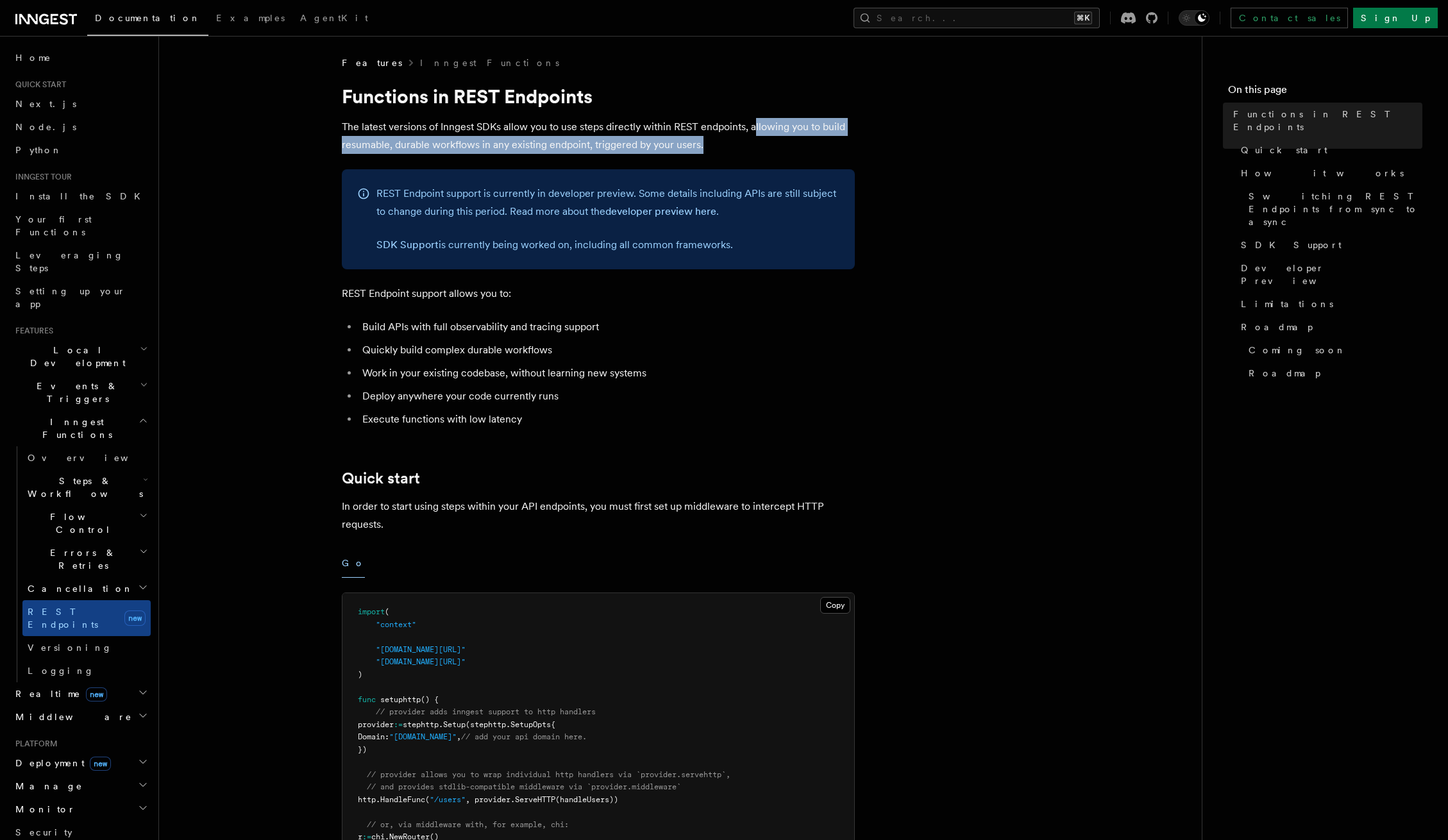
drag, startPoint x: 756, startPoint y: 128, endPoint x: 705, endPoint y: 150, distance: 55.5
click at [705, 150] on p "The latest versions of Inngest SDKs allow you to use steps directly within REST…" at bounding box center [598, 136] width 513 height 36
drag, startPoint x: 671, startPoint y: 185, endPoint x: 766, endPoint y: 254, distance: 117.4
click at [776, 247] on div "REST Endpoint support is currently in developer preview. Some details including…" at bounding box center [608, 219] width 463 height 70
